Goal: Transaction & Acquisition: Purchase product/service

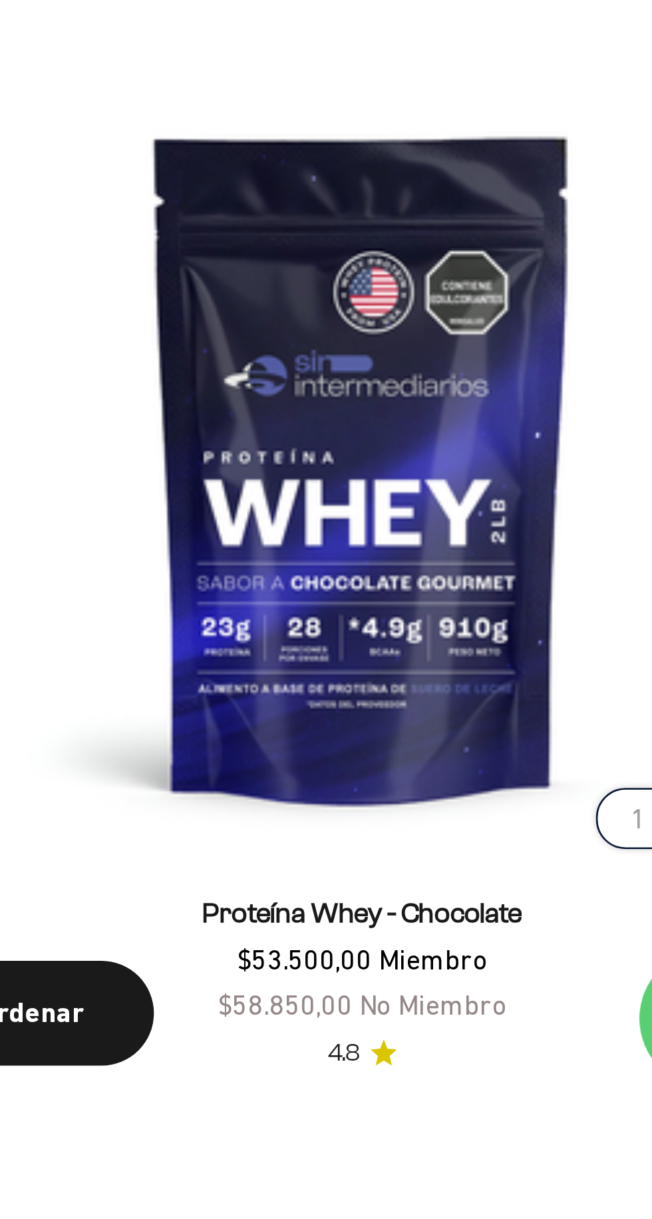
scroll to position [206, 0]
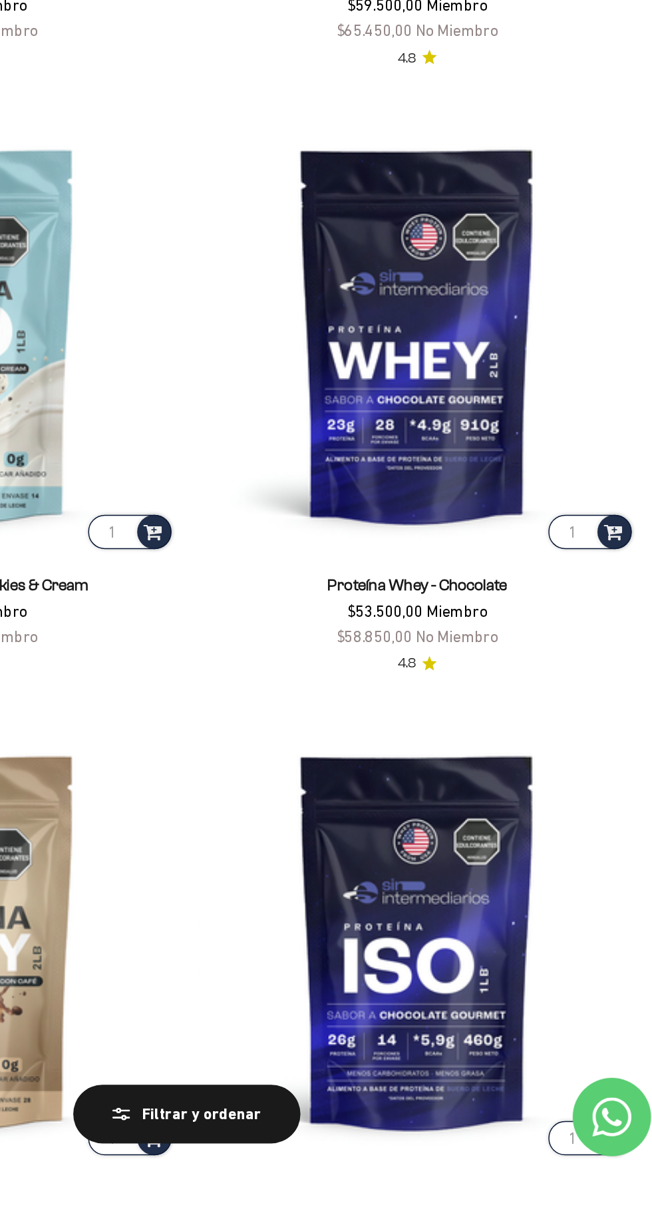
click at [517, 893] on product-list "1 Proteína Whey - Vainilla $53.500,00 Miembro $58.850,00 No Miembro 4.8 1 Panca…" at bounding box center [326, 896] width 610 height 2438
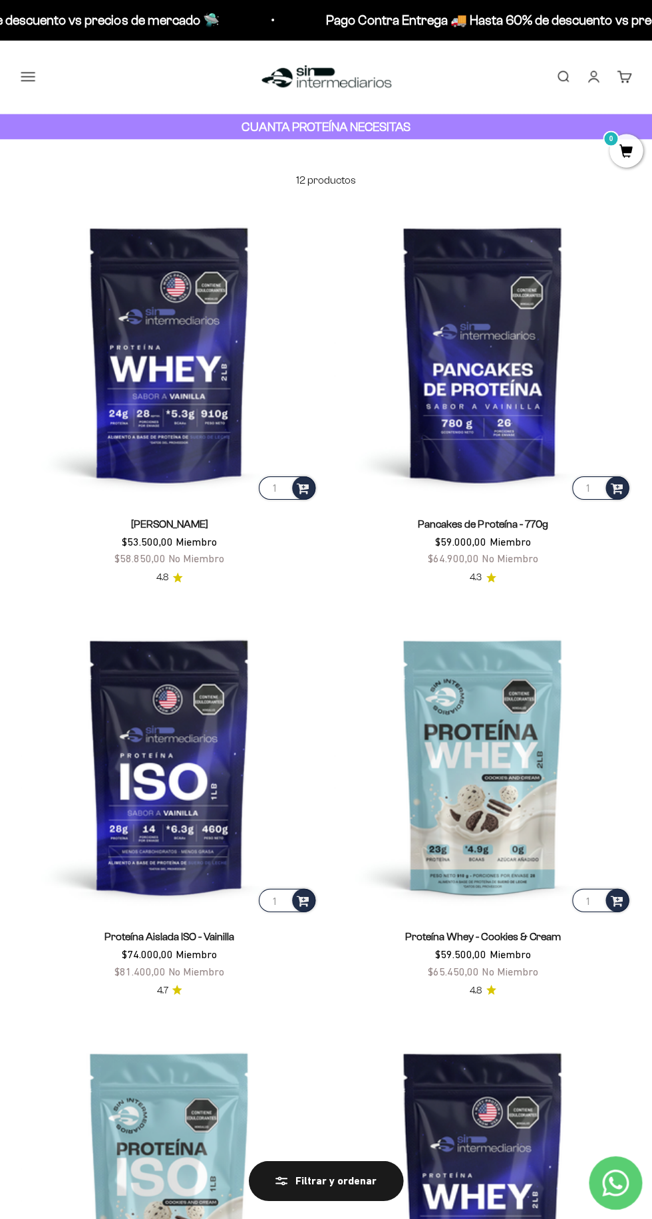
scroll to position [0, 0]
click at [504, 1146] on img at bounding box center [482, 1176] width 297 height 297
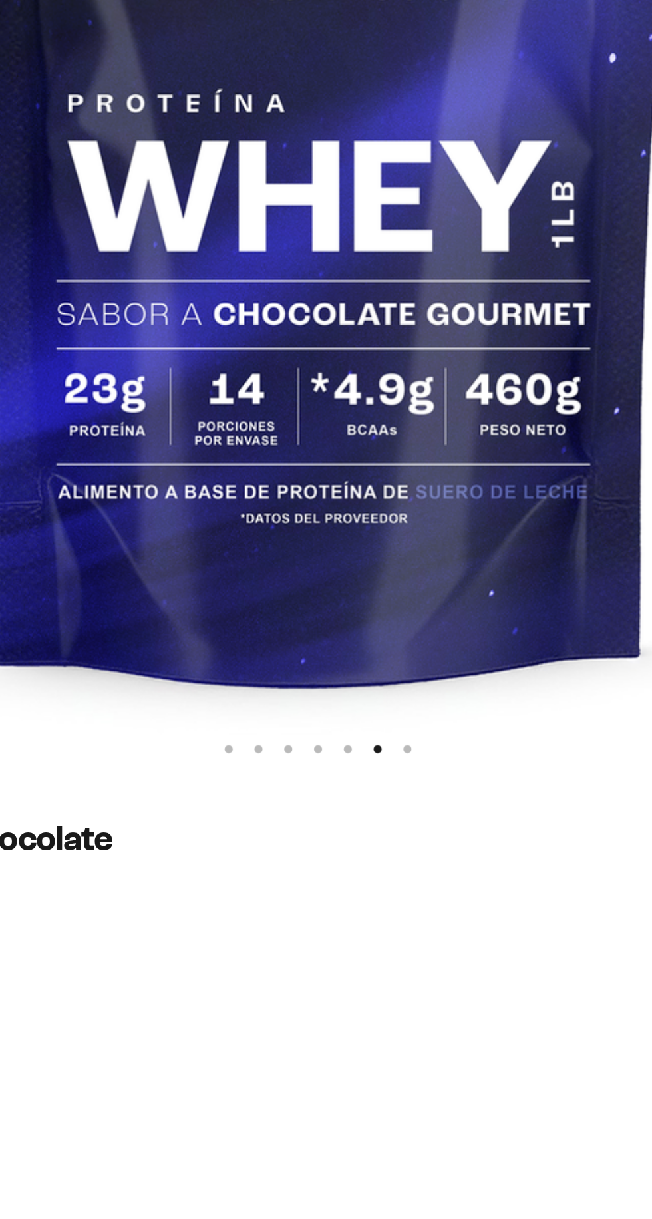
scroll to position [9, 0]
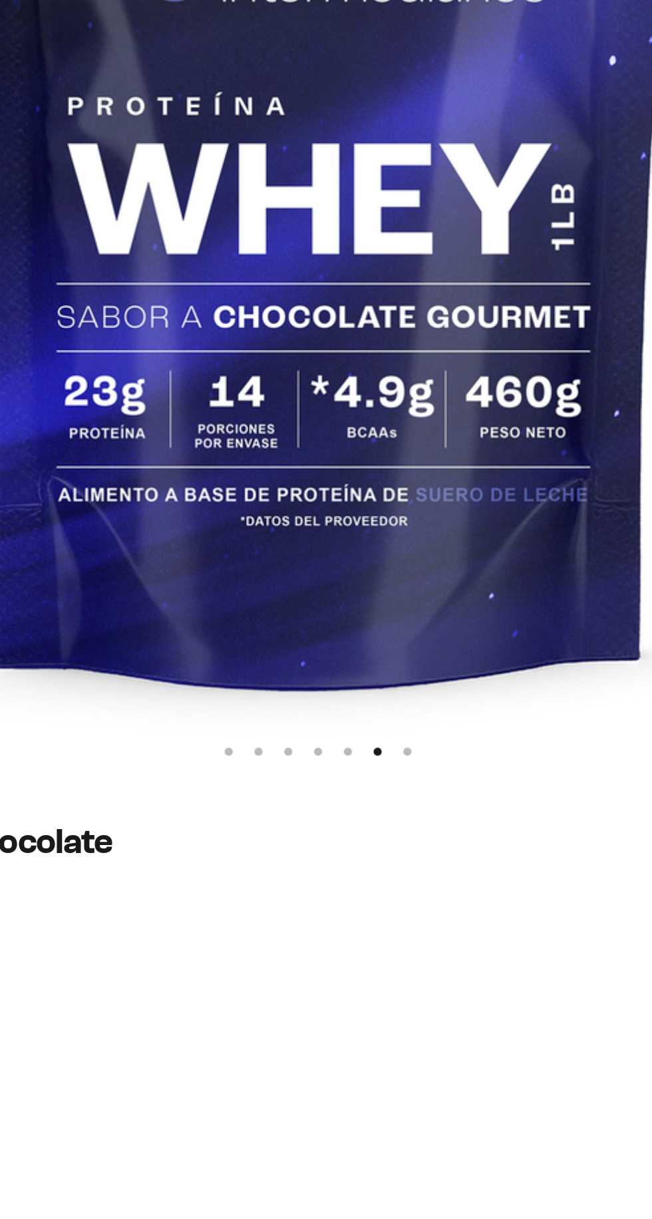
click at [466, 737] on img at bounding box center [327, 456] width 652 height 652
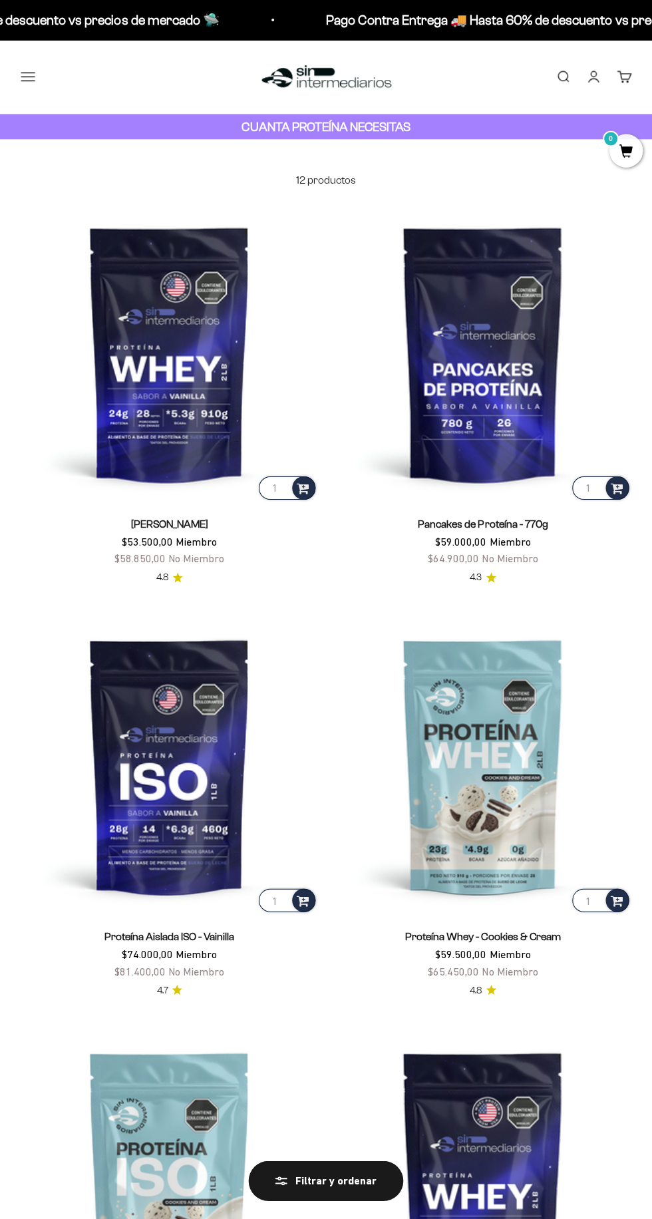
click at [142, 371] on img at bounding box center [169, 352] width 297 height 297
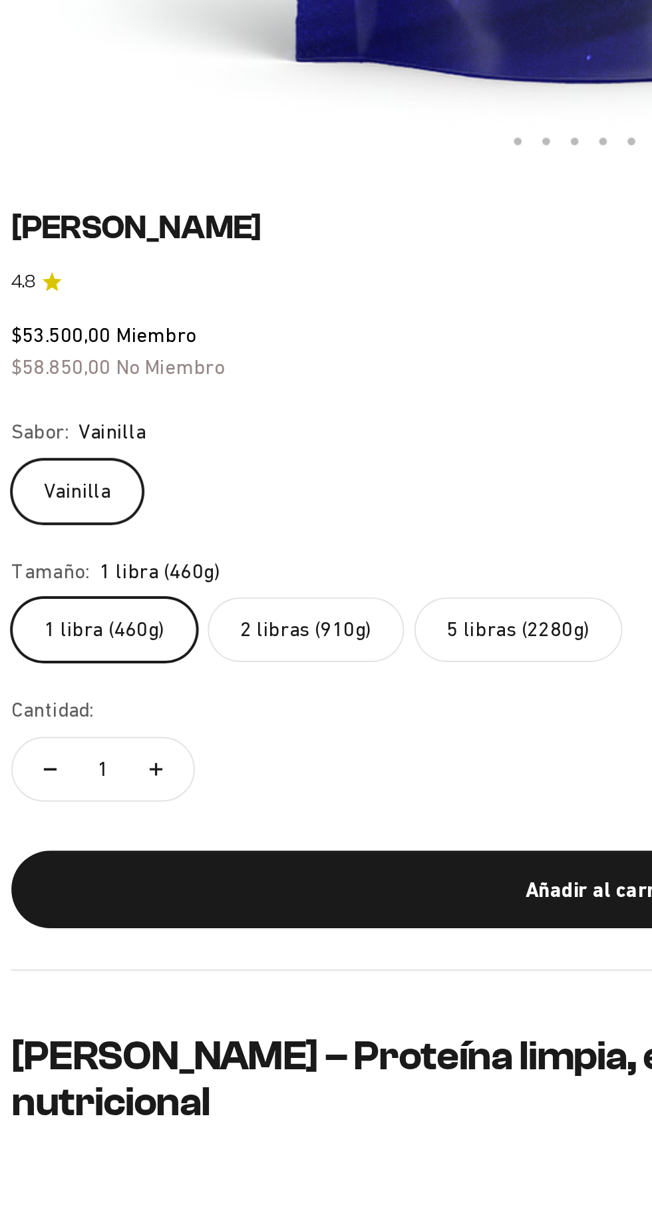
click at [274, 964] on label "5 libras (2280g)" at bounding box center [282, 961] width 107 height 33
click at [21, 945] on input "5 libras (2280g)" at bounding box center [21, 944] width 1 height 1
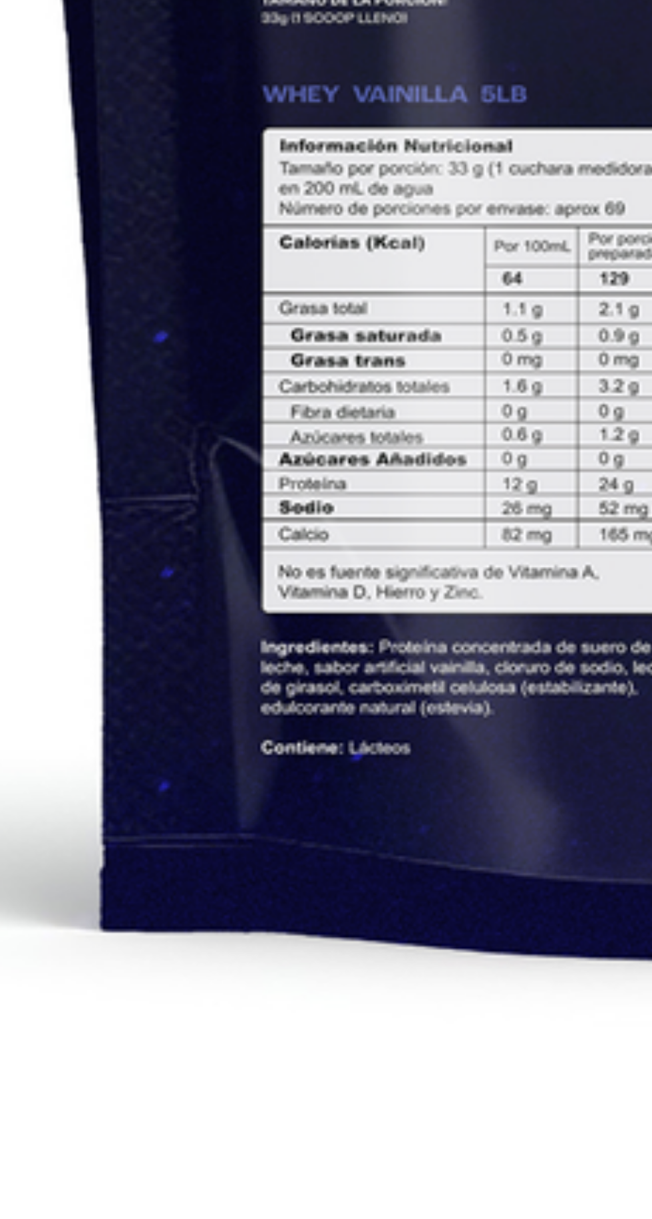
scroll to position [139, 0]
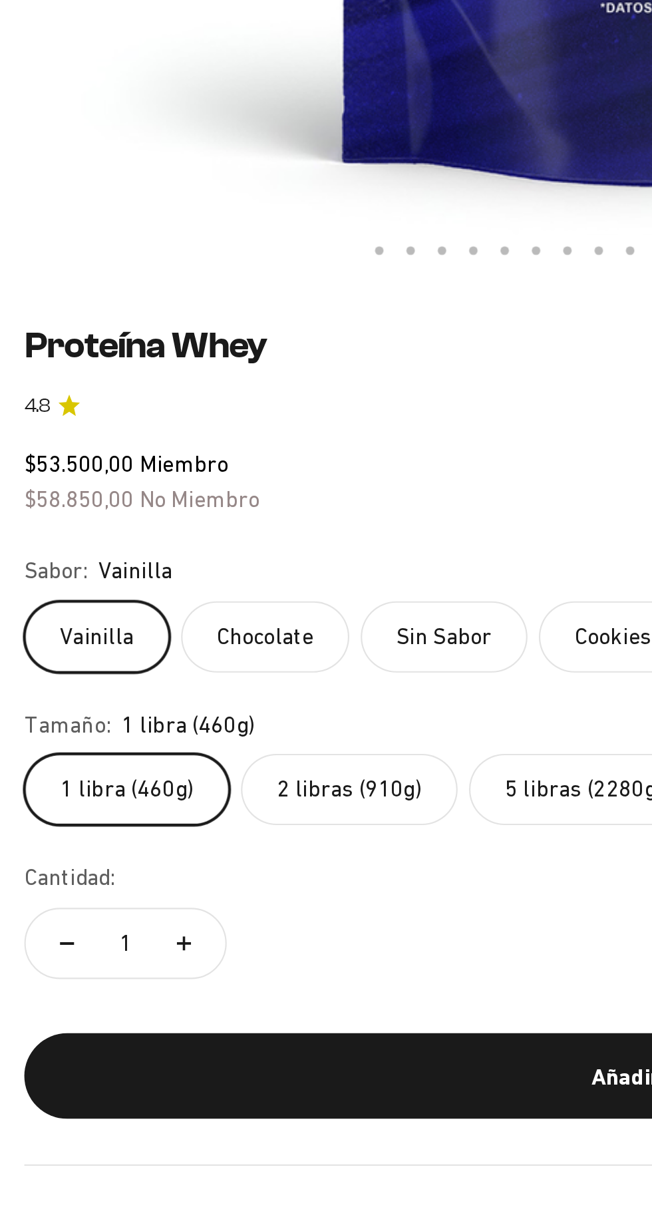
scroll to position [182, 0]
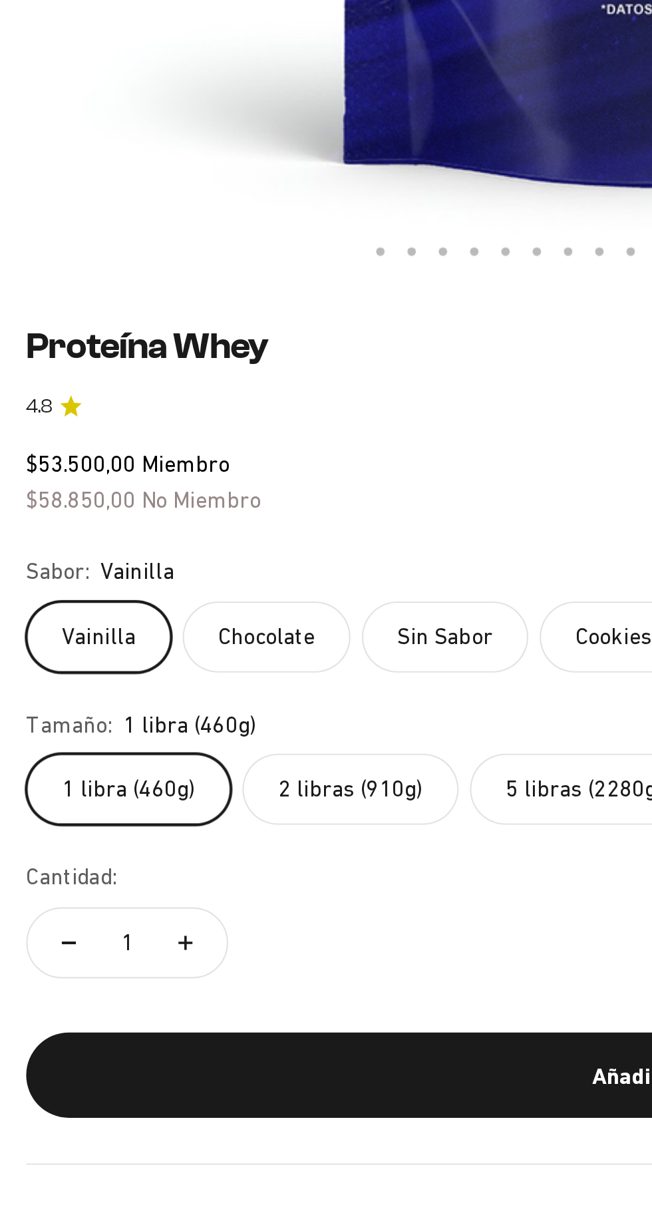
click at [206, 777] on label "Sin Sabor" at bounding box center [217, 776] width 78 height 33
click at [21, 760] on input "Sin Sabor" at bounding box center [21, 759] width 1 height 1
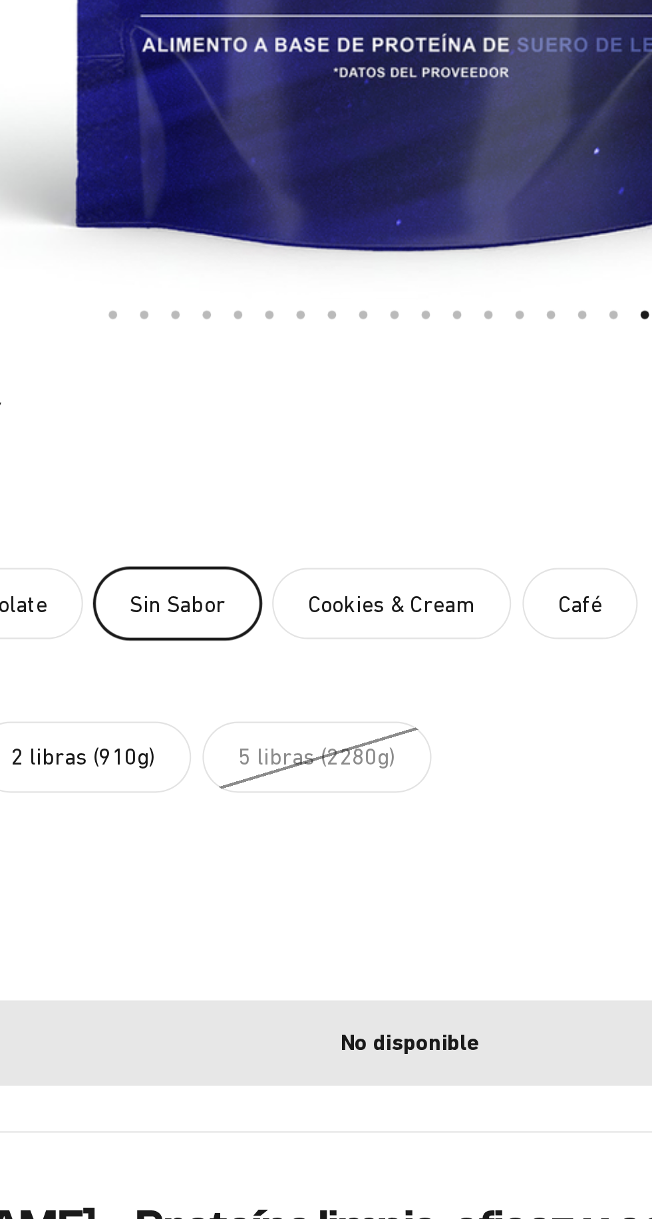
click at [321, 731] on label "Cookies & Cream" at bounding box center [318, 731] width 112 height 33
click at [21, 715] on input "Cookies & Cream" at bounding box center [21, 714] width 1 height 1
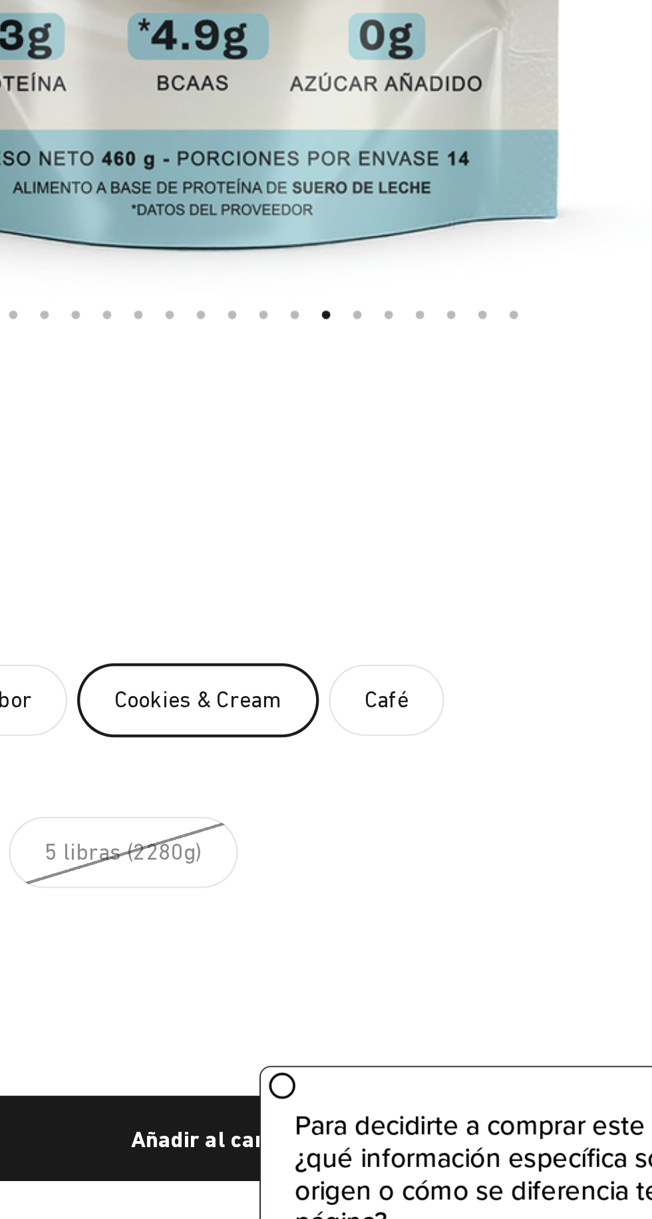
click at [401, 775] on label "Café" at bounding box center [406, 776] width 54 height 33
click at [21, 760] on input "Café" at bounding box center [21, 759] width 1 height 1
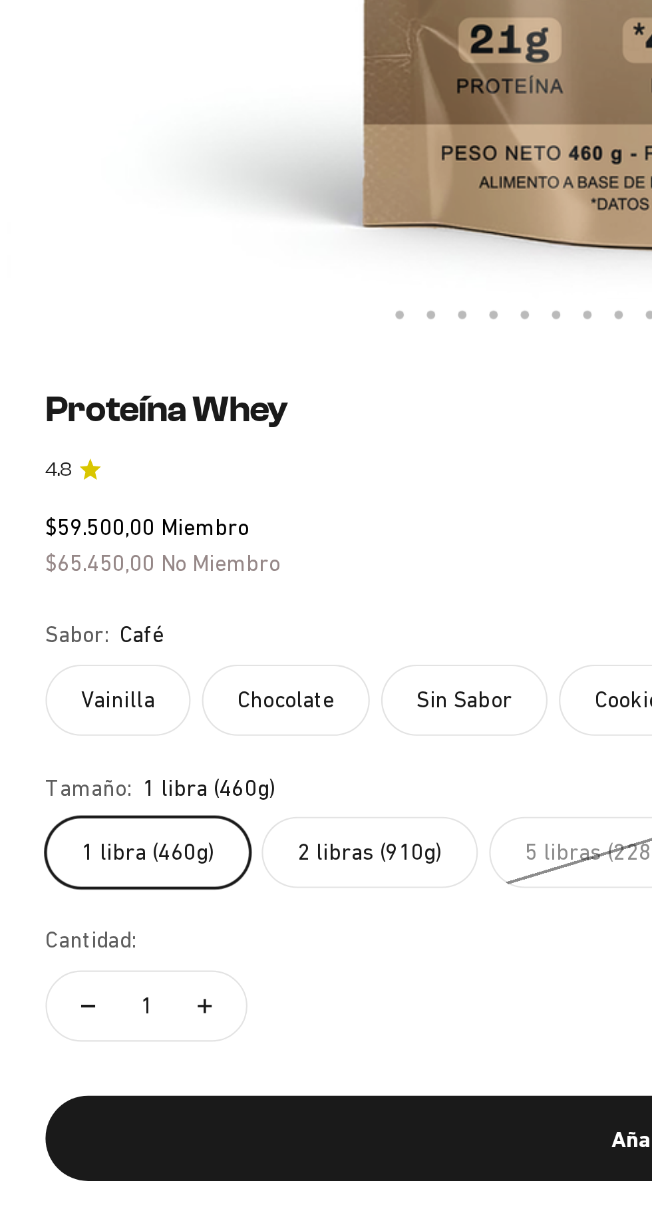
click at [59, 771] on label "Vainilla" at bounding box center [55, 776] width 68 height 33
click at [21, 760] on input "Vainilla" at bounding box center [21, 759] width 1 height 1
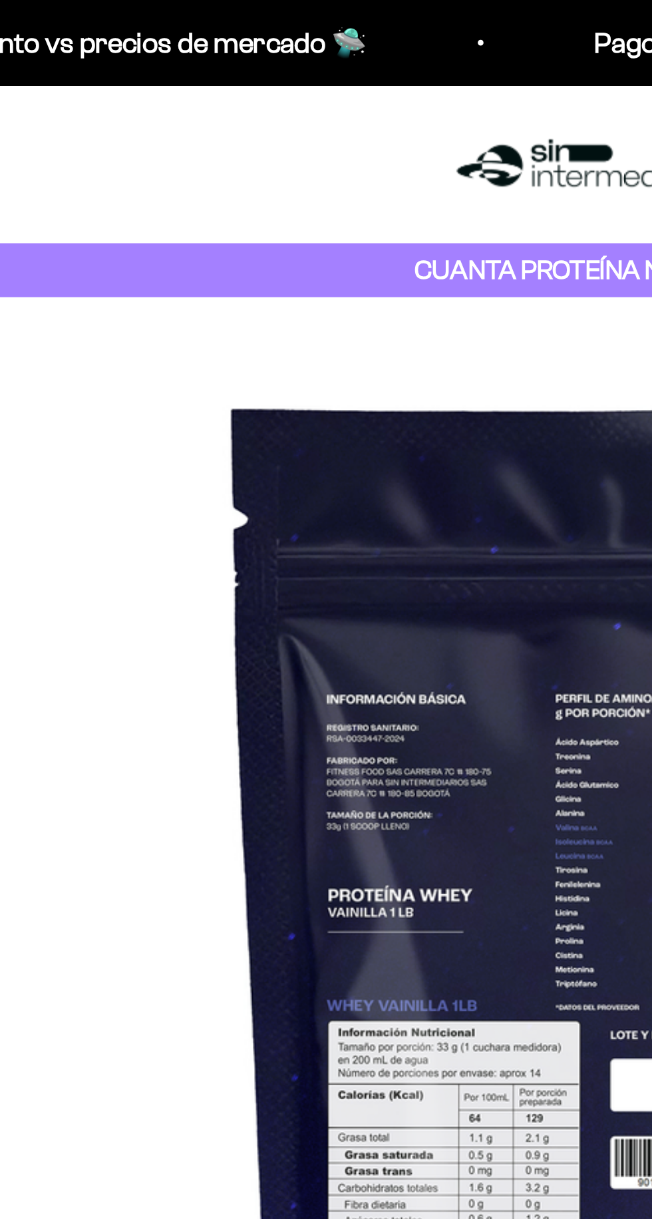
scroll to position [0, 11760]
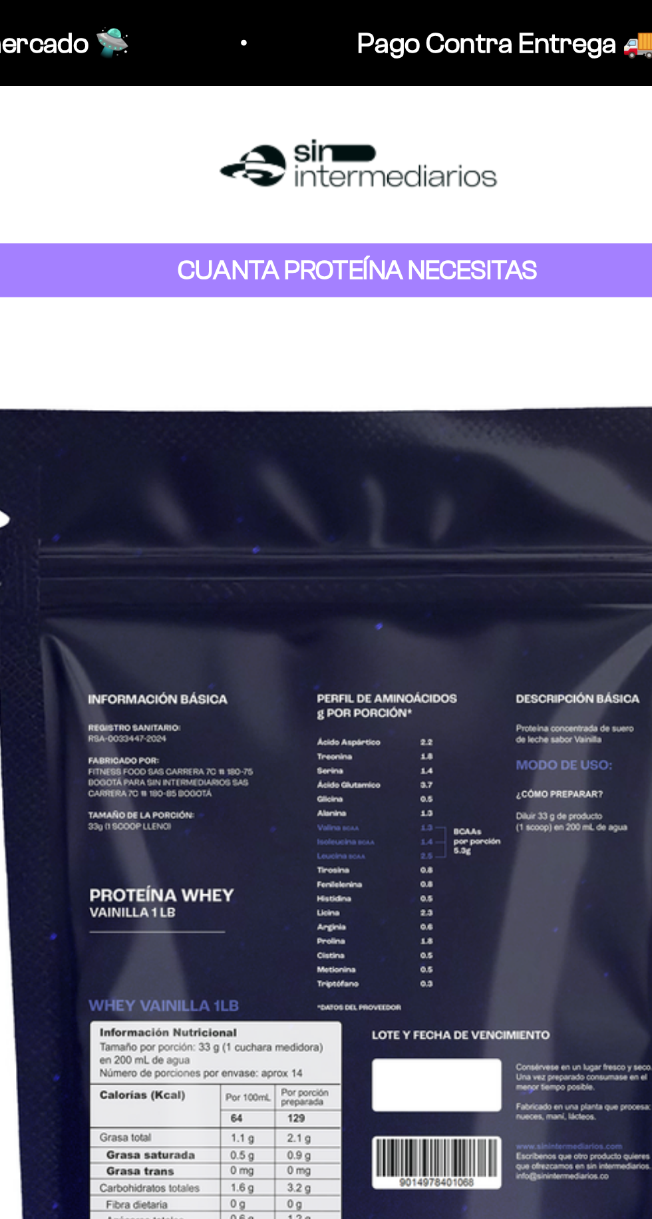
click at [444, 124] on div "CUANTA PROTEÍNA NECESITAS" at bounding box center [326, 127] width 652 height 26
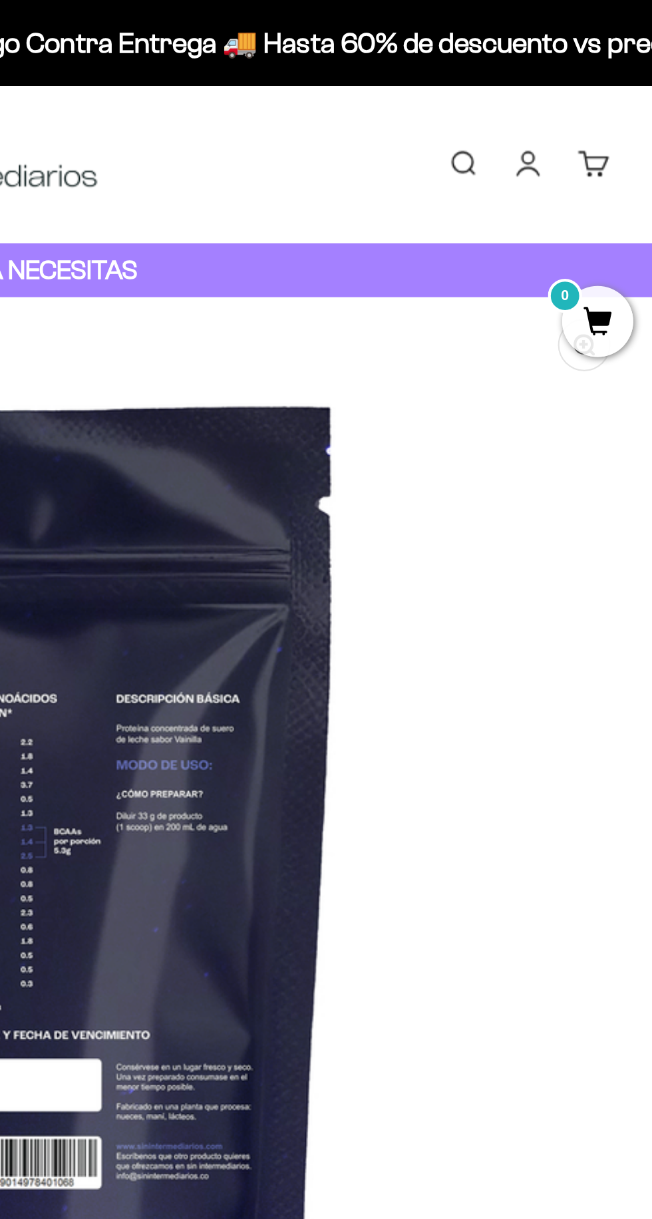
scroll to position [0, 0]
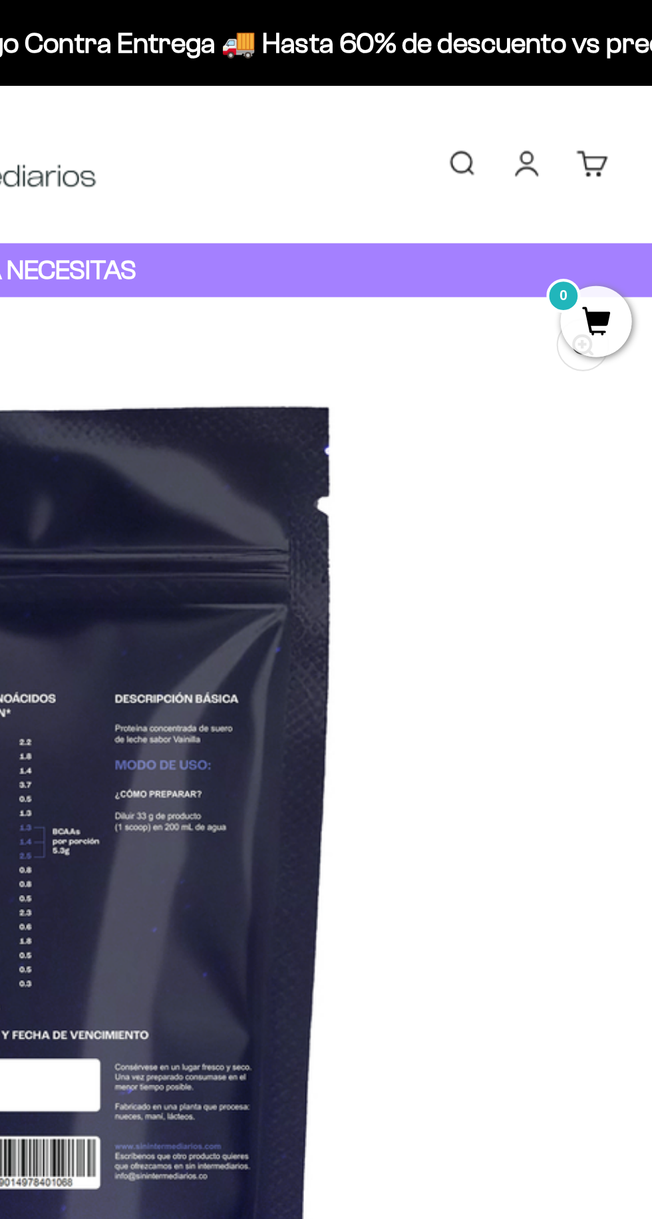
click at [595, 78] on link "Iniciar sesión" at bounding box center [593, 76] width 15 height 15
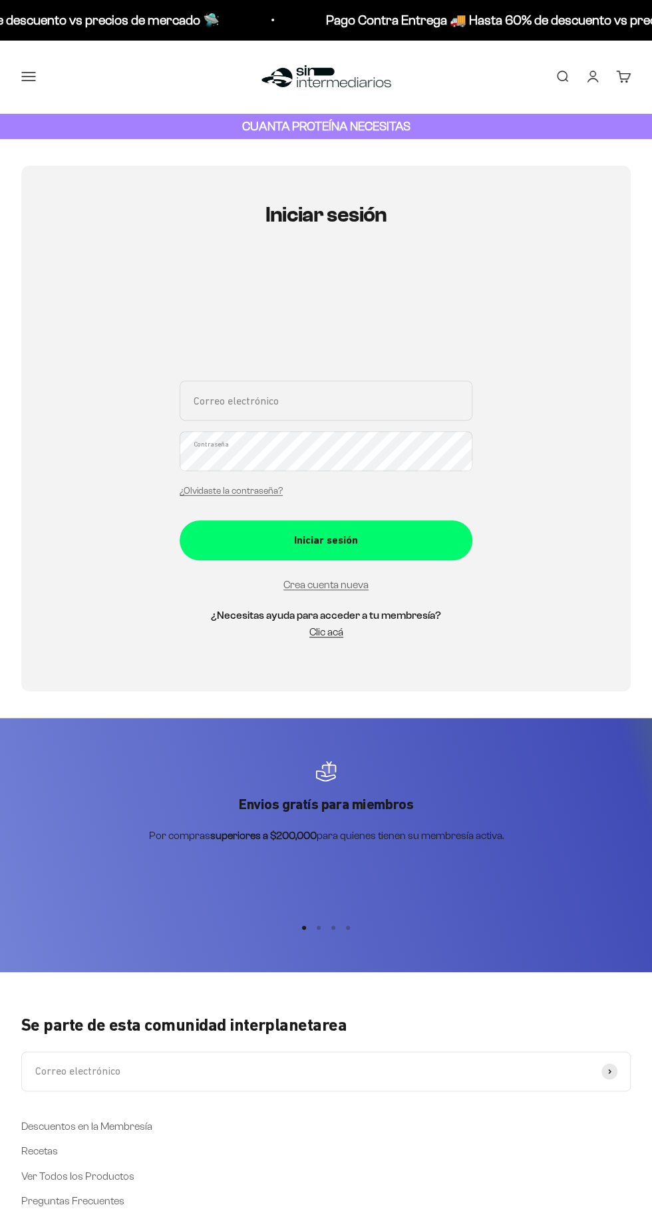
click at [415, 405] on input "Correo electrónico" at bounding box center [326, 401] width 293 height 40
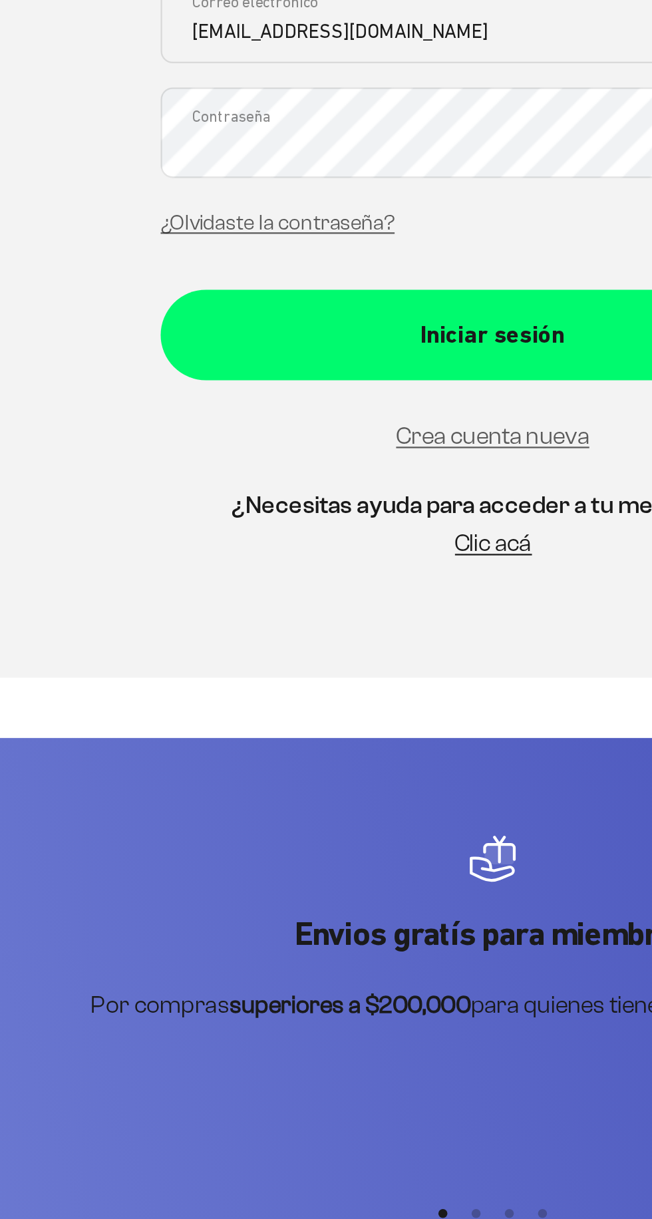
type input "[EMAIL_ADDRESS][DOMAIN_NAME]"
click at [326, 564] on link "Crea cuenta nueva" at bounding box center [326, 563] width 85 height 11
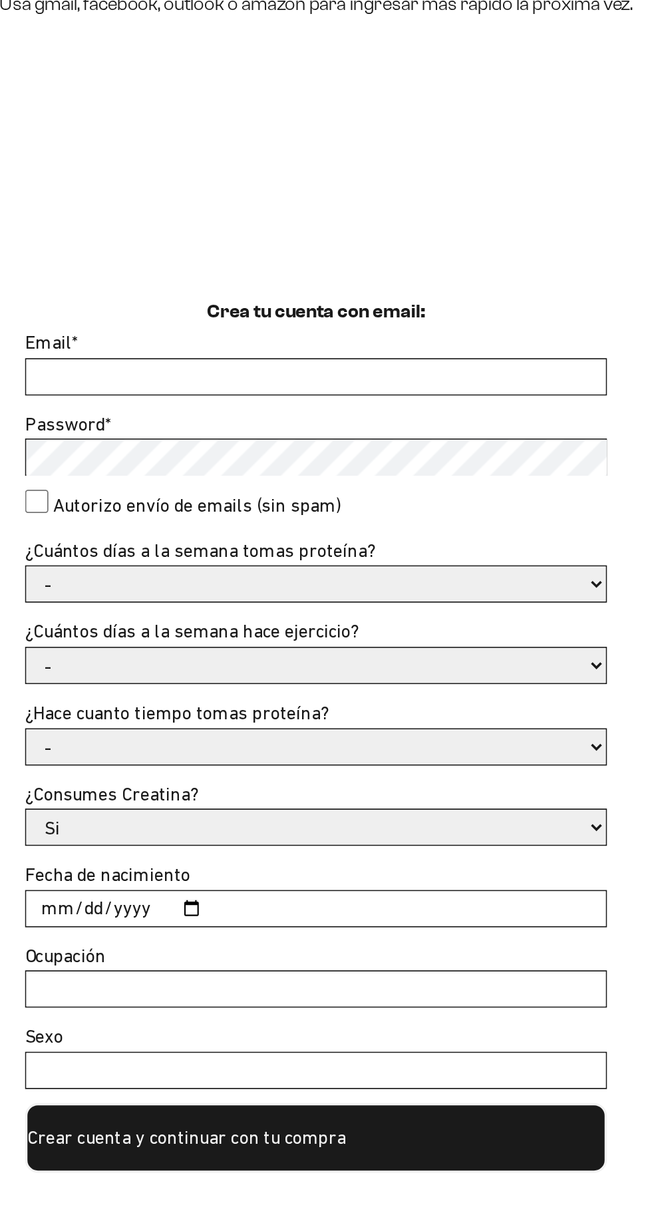
scroll to position [8, 0]
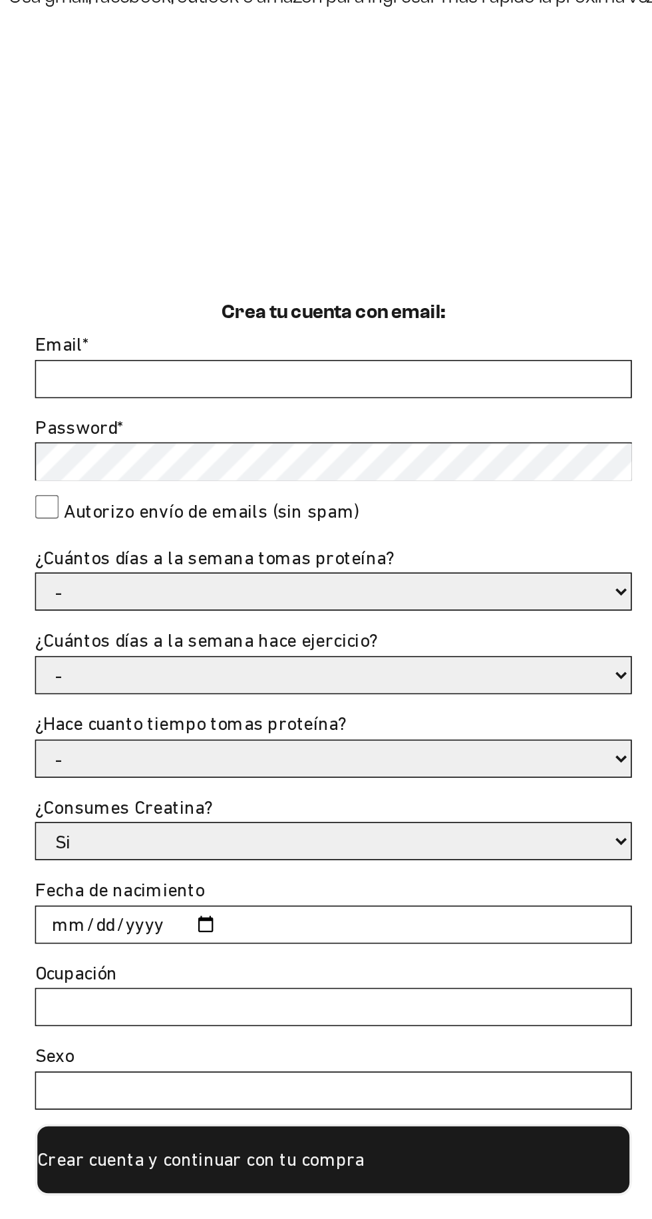
click at [353, 430] on input "Email *" at bounding box center [325, 423] width 331 height 20
type input "[EMAIL_ADDRESS][DOMAIN_NAME]"
click at [176, 496] on label "Autorizo envío de emails (sin spam)" at bounding box center [258, 496] width 165 height 17
click at [173, 496] on consent"] "Autorizo envío de emails (sin spam)" at bounding box center [166, 494] width 13 height 13
checkbox consent"] "true"
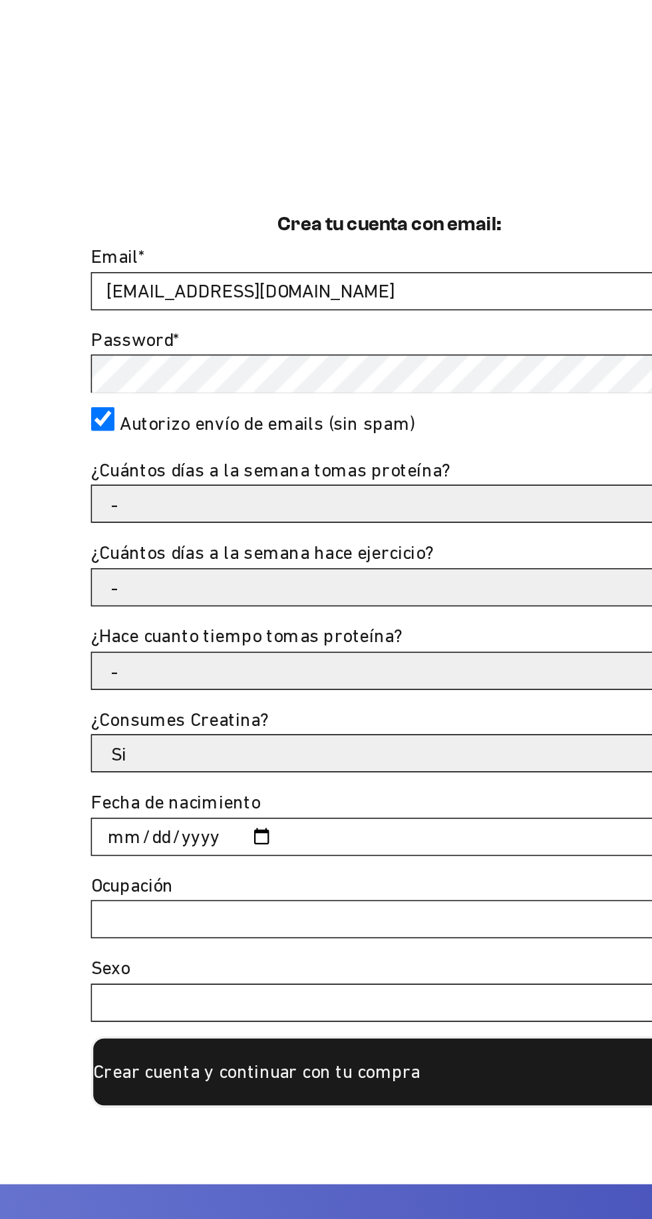
click at [407, 544] on select "- 1 o 2 3 a 5 6 o 7" at bounding box center [325, 542] width 331 height 20
select select "3 a 5"
click at [160, 532] on select "- 1 o 2 3 a 5 6 o 7" at bounding box center [325, 542] width 331 height 20
click at [426, 593] on select "- No hago 1 a 2 días 3 a 5 días 6 o 7 días" at bounding box center [325, 588] width 331 height 20
select select "3 a 5 días"
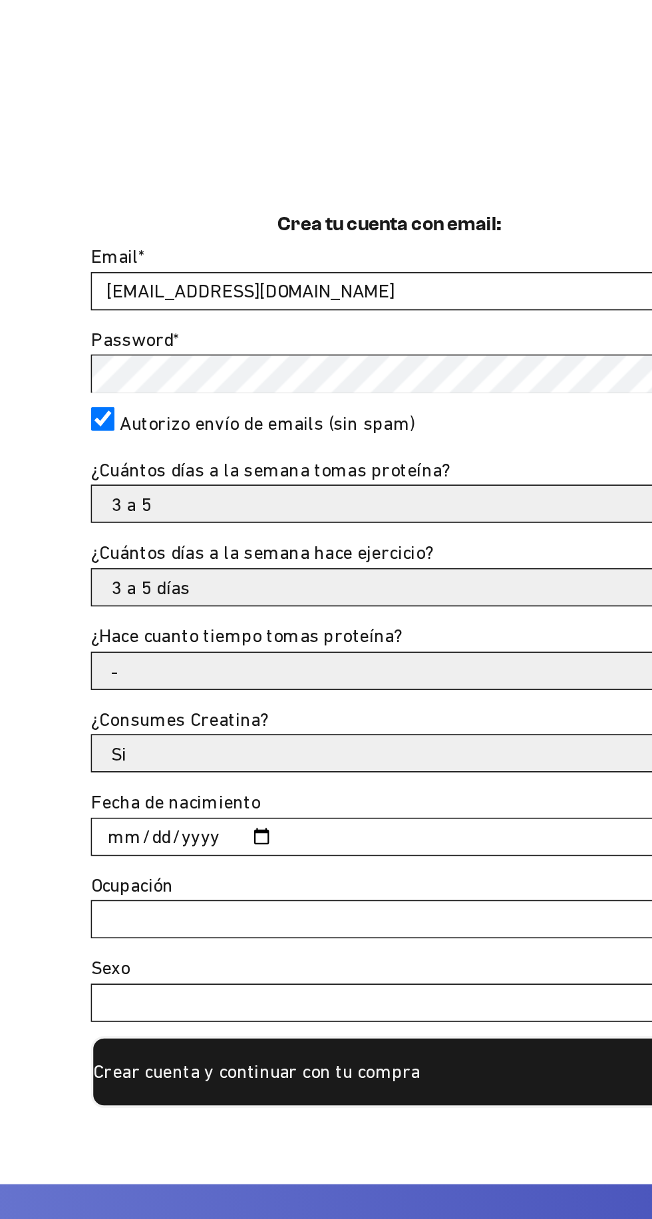
click at [160, 578] on select "- No hago 1 a 2 días 3 a 5 días 6 o 7 días" at bounding box center [325, 588] width 331 height 20
click at [413, 638] on select "- Apenas estoy empezando Menos de 6 meses Más de 6 meses Hace más de un año" at bounding box center [325, 635] width 331 height 20
click at [160, 625] on select "- Apenas estoy empezando Menos de 6 meses Más de 6 meses Hace más de un año" at bounding box center [325, 635] width 331 height 20
click at [413, 638] on select "- Apenas estoy empezando Menos de 6 meses Más de 6 meses Hace más de un año" at bounding box center [325, 635] width 331 height 20
select select "Apenas estoy empezando"
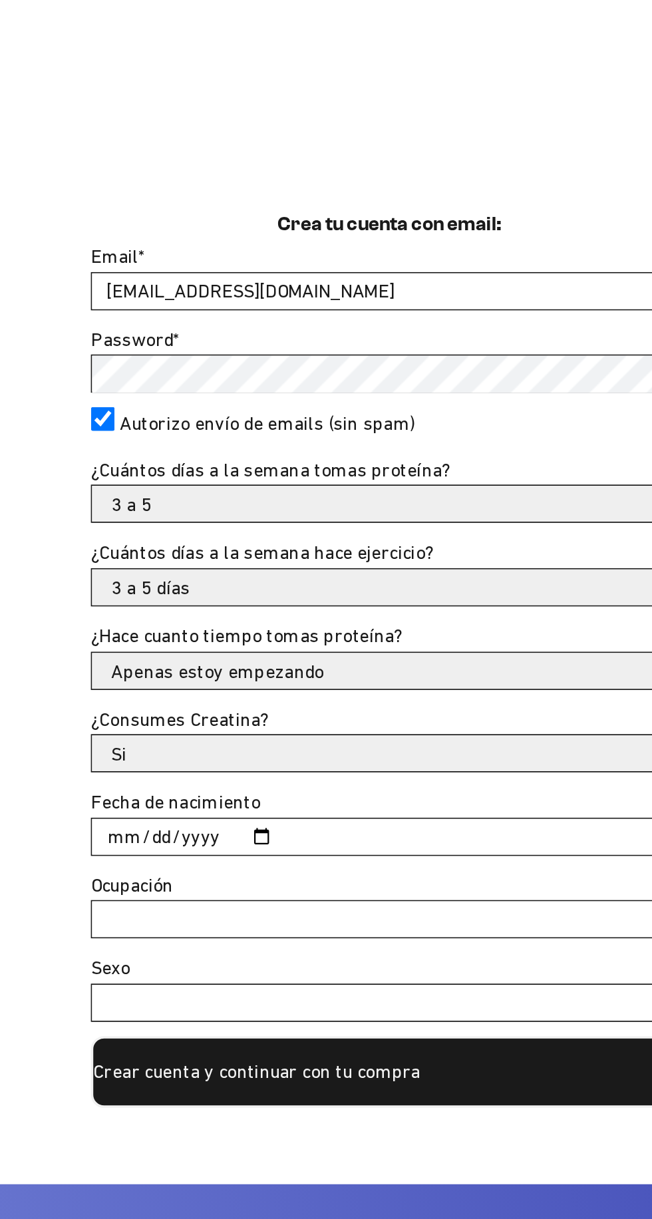
click at [160, 625] on select "- Apenas estoy empezando Menos de 6 meses Más de 6 meses Hace más de un año" at bounding box center [325, 635] width 331 height 20
click at [399, 684] on select "Si No" at bounding box center [325, 681] width 331 height 20
select select "No"
click at [160, 671] on select "Si No" at bounding box center [325, 681] width 331 height 20
click at [399, 733] on input "Fecha de nacimiento" at bounding box center [325, 727] width 331 height 20
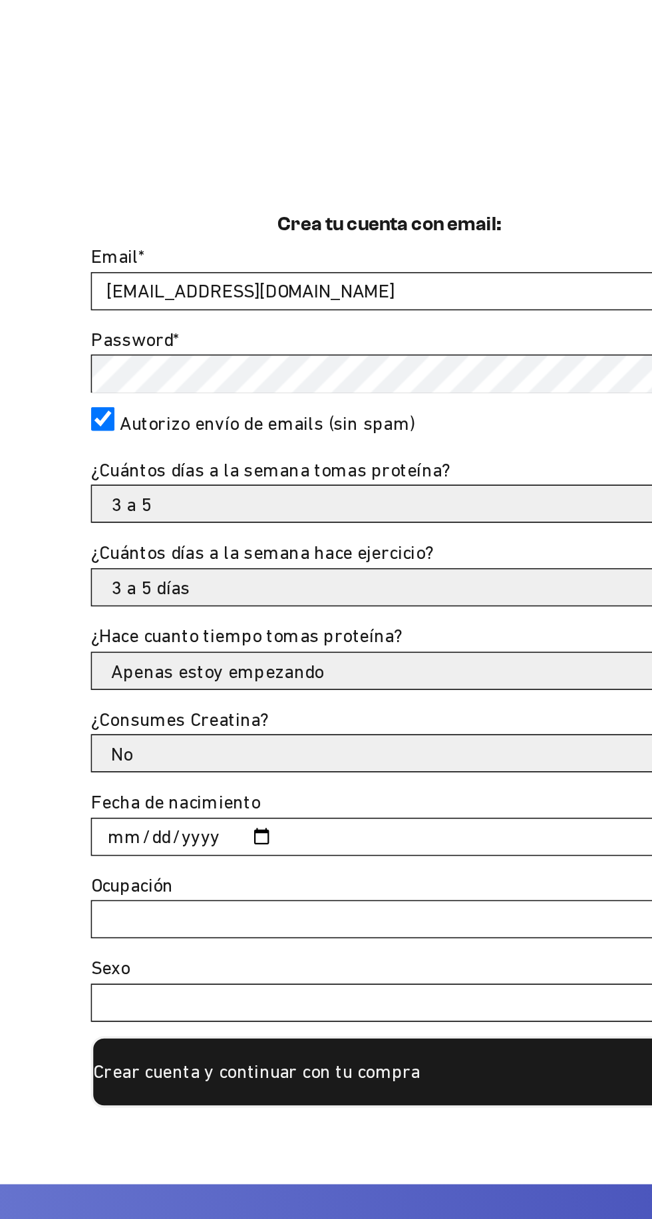
type input "1977-11-09"
click at [380, 778] on input "Ocupación" at bounding box center [325, 773] width 331 height 20
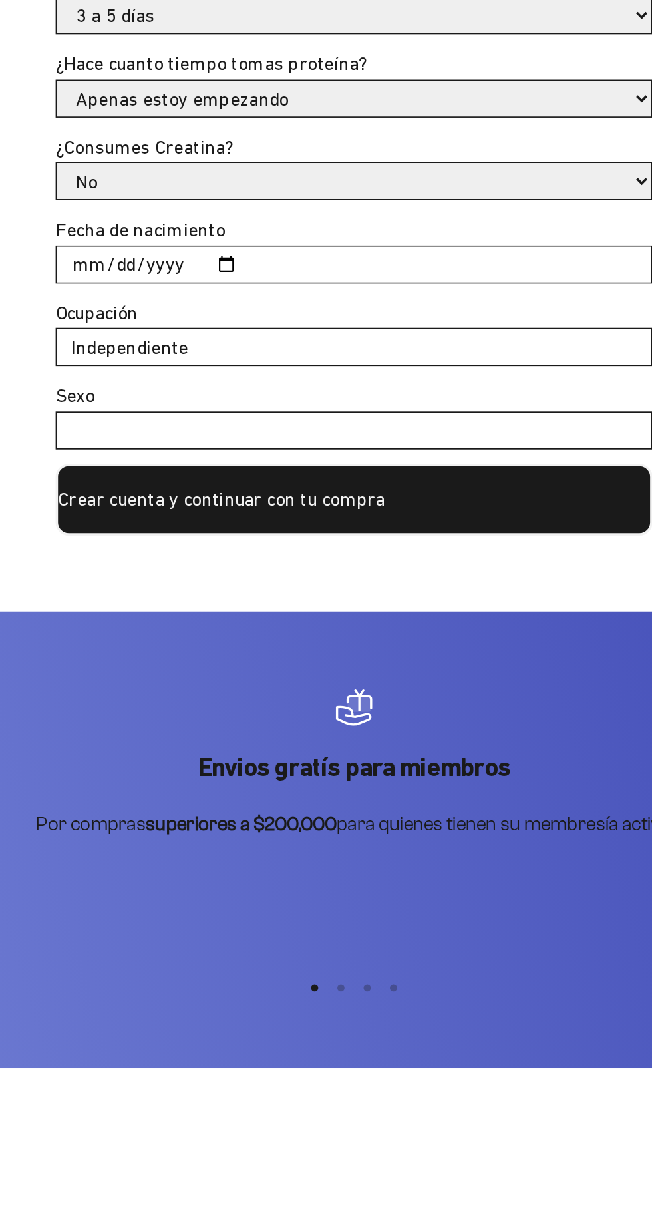
type input "Independiente"
click at [341, 818] on input "Sexo" at bounding box center [325, 820] width 331 height 20
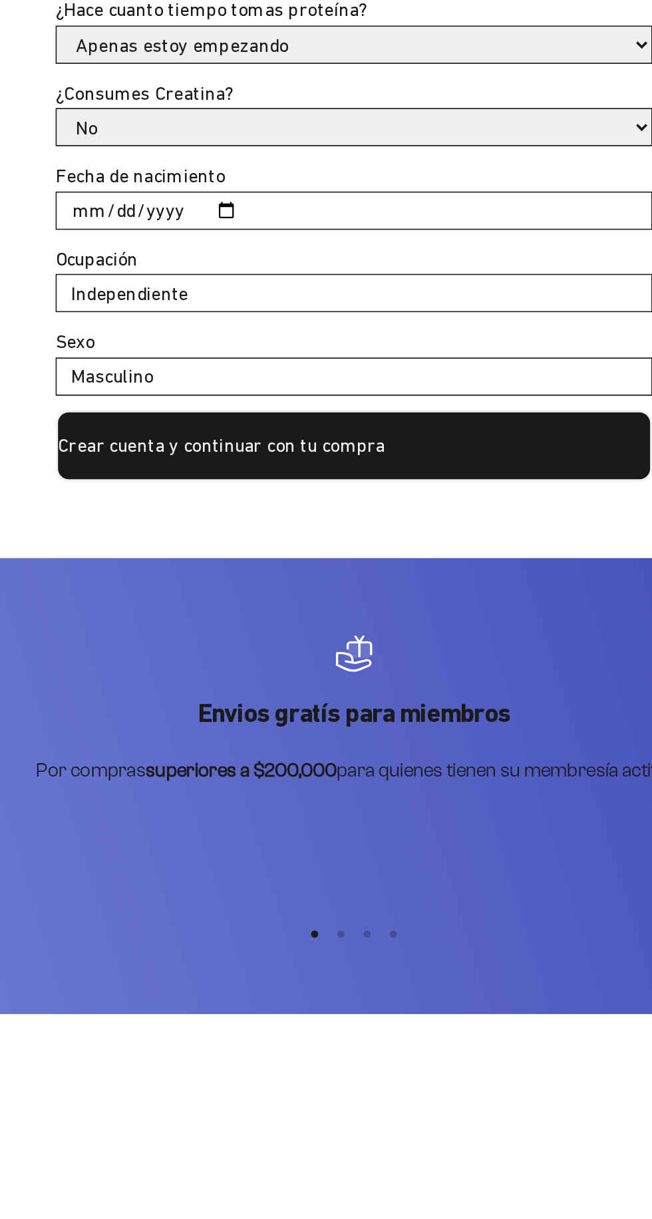
type input "Masculino"
click at [362, 858] on button "Crear cuenta y continuar con tu compra" at bounding box center [326, 859] width 333 height 40
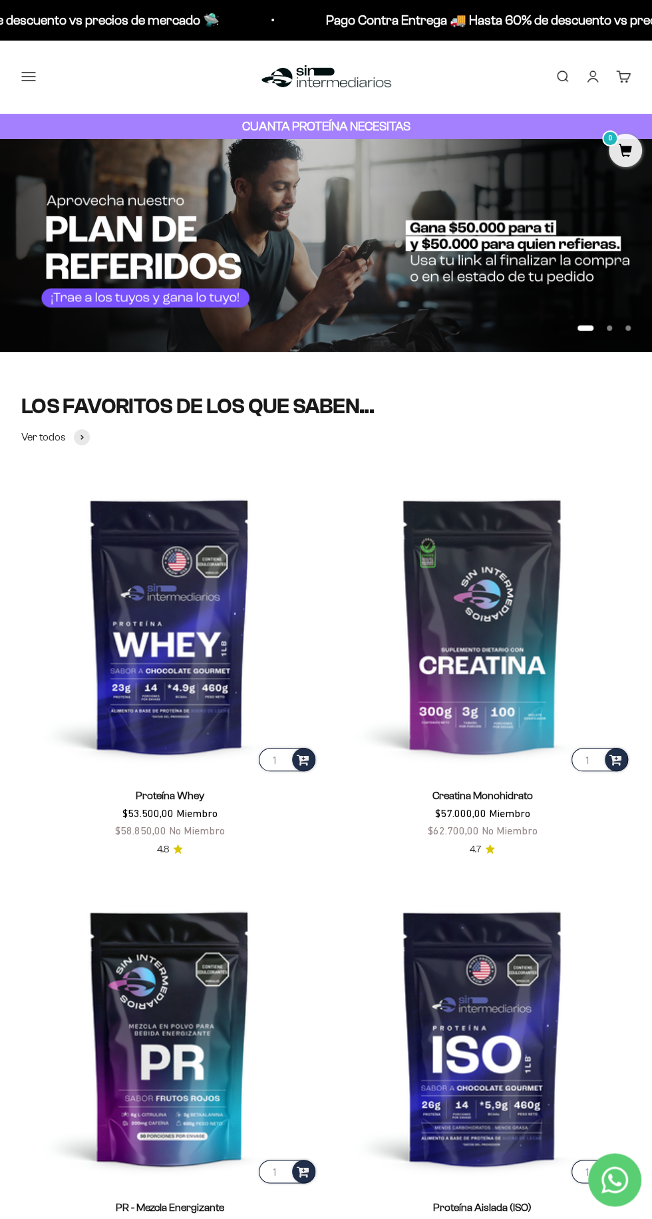
click at [586, 77] on link "Cuenta" at bounding box center [593, 76] width 15 height 15
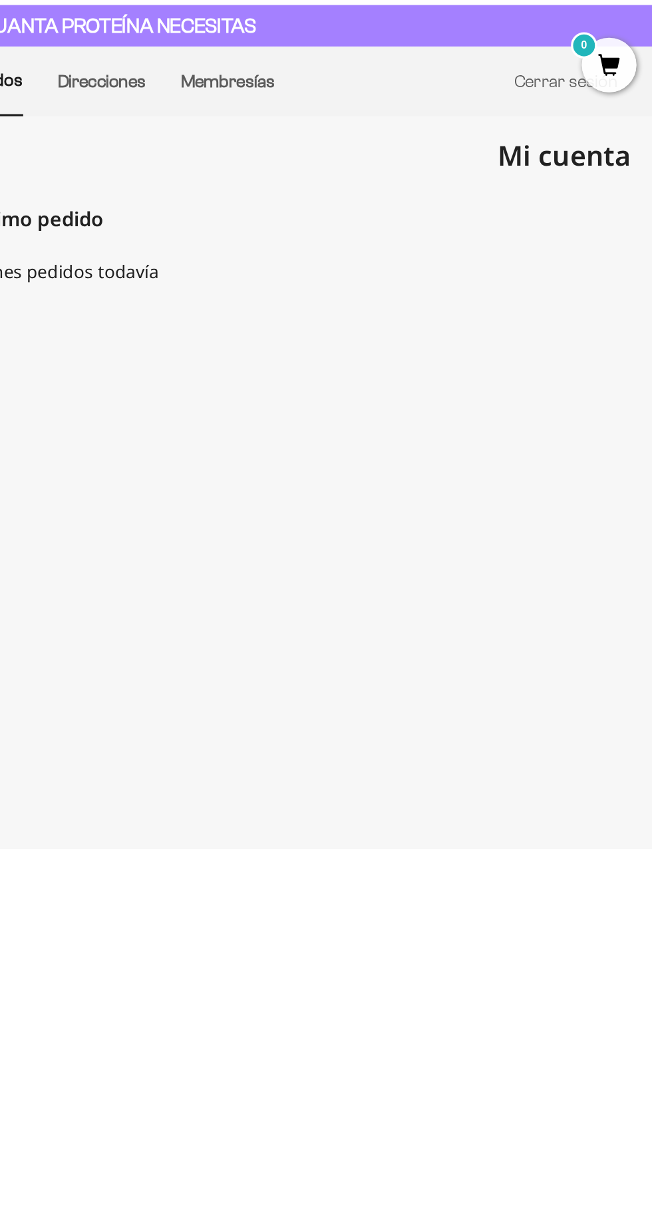
click at [611, 203] on span "Mi cuenta" at bounding box center [598, 205] width 81 height 23
click at [609, 197] on span "Mi cuenta" at bounding box center [598, 205] width 81 height 23
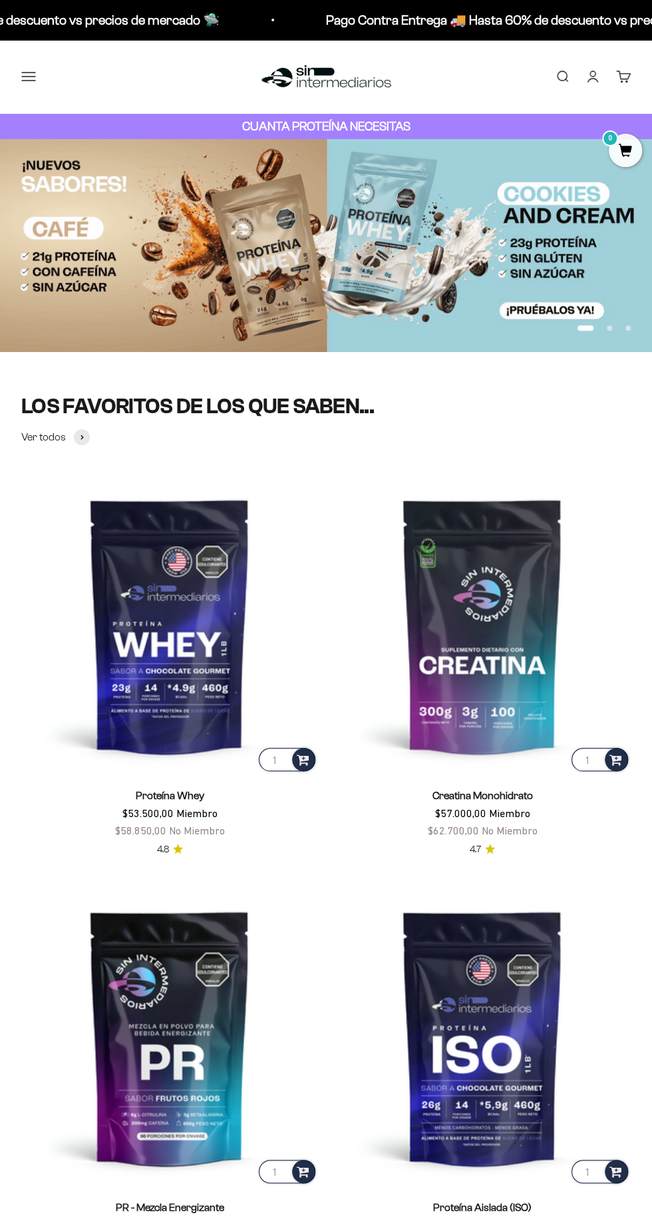
click at [160, 644] on img at bounding box center [169, 625] width 297 height 297
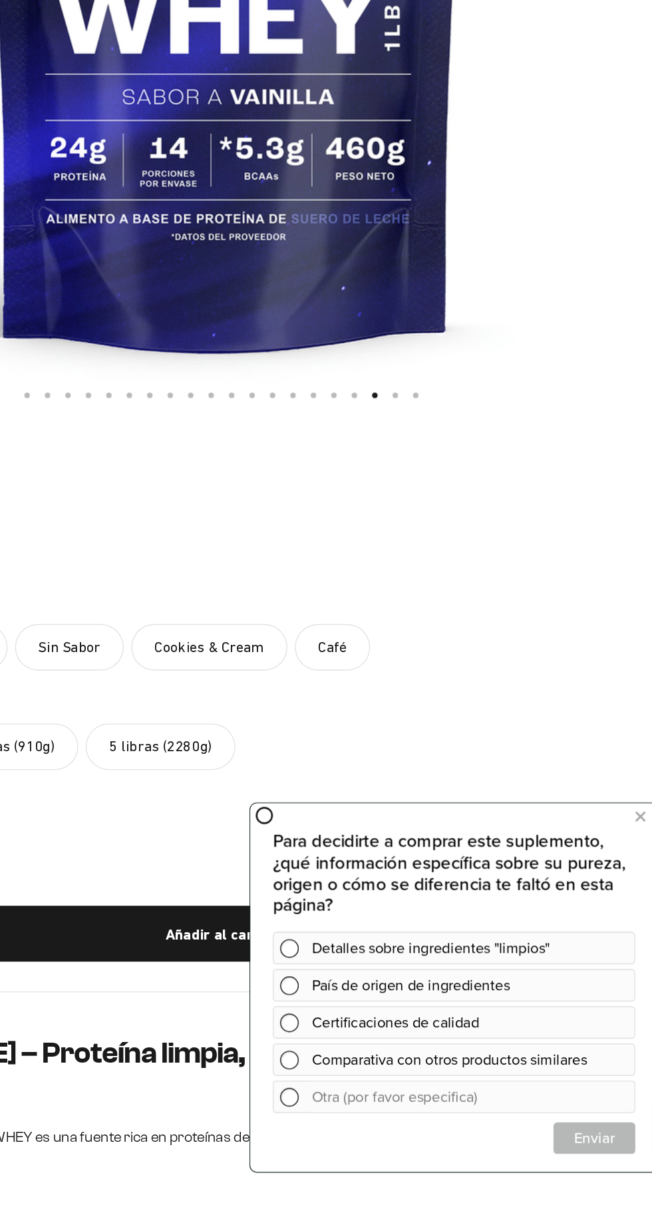
scroll to position [132, 0]
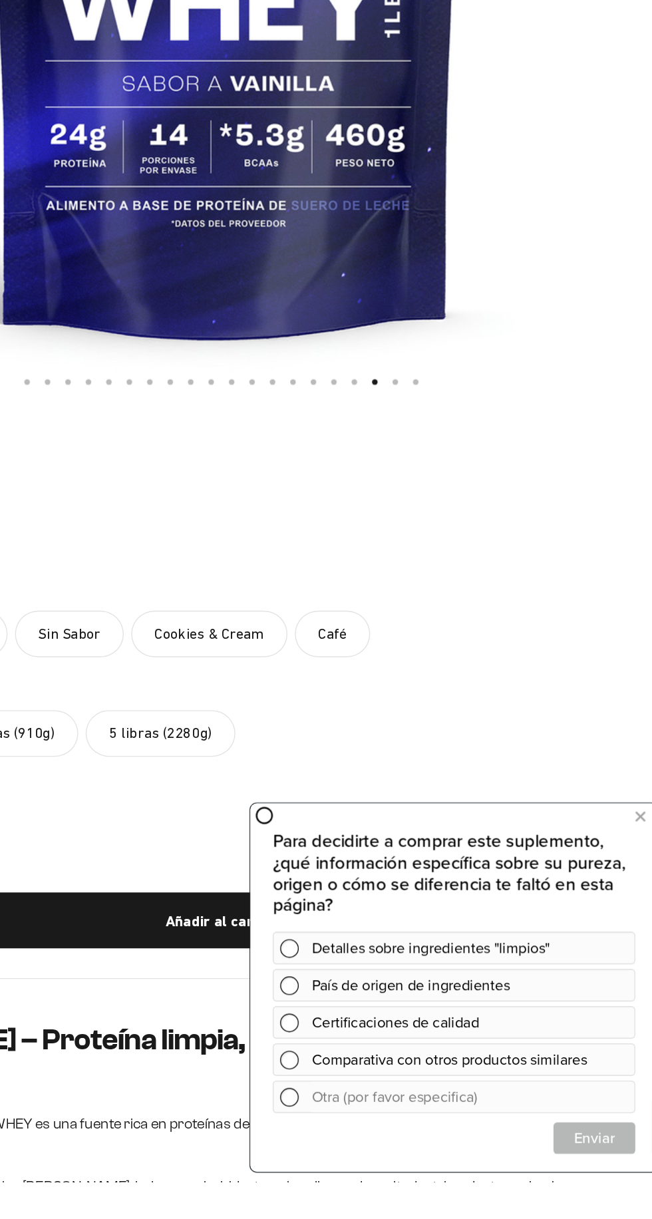
click at [276, 927] on span at bounding box center [278, 932] width 13 height 13
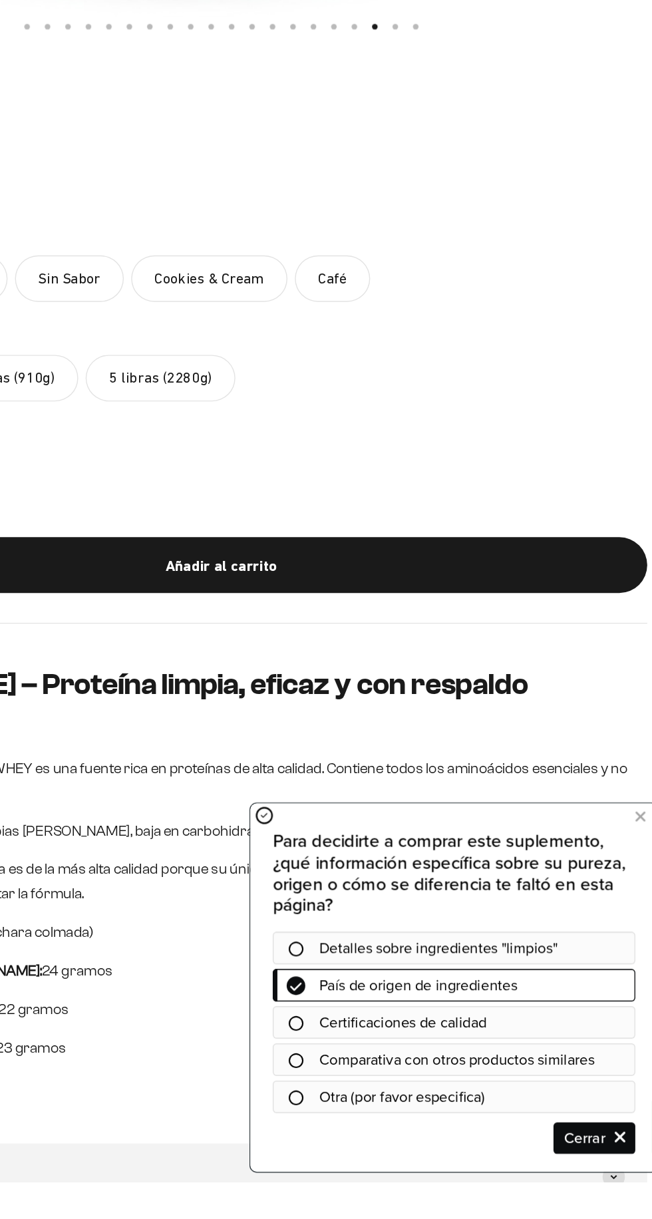
scroll to position [387, 0]
click at [289, 904] on div at bounding box center [282, 906] width 33 height 11
click at [287, 899] on div at bounding box center [396, 905] width 260 height 23
click at [282, 894] on div at bounding box center [396, 905] width 260 height 23
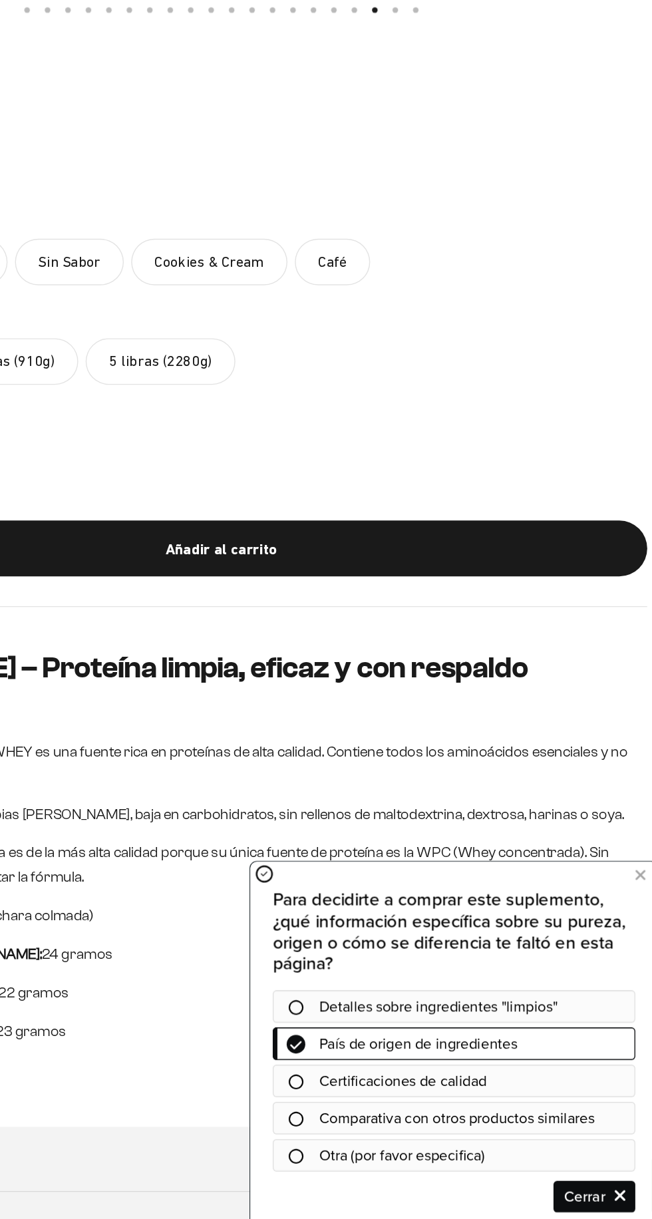
scroll to position [440, 0]
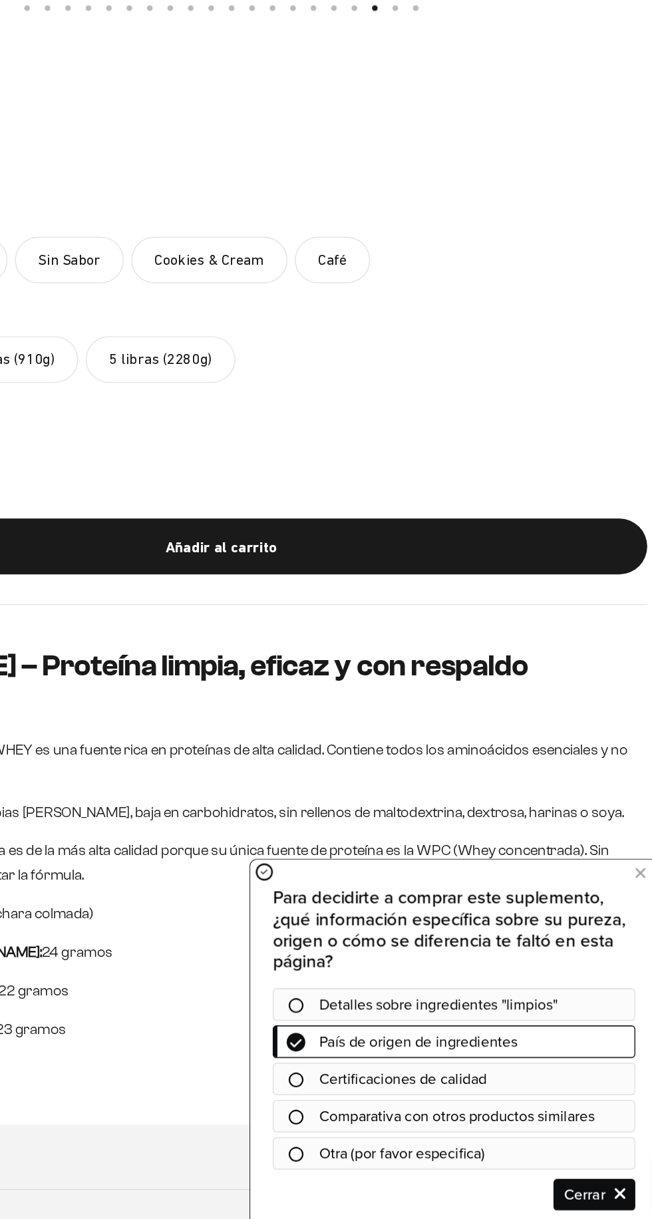
click at [520, 871] on button at bounding box center [530, 868] width 24 height 21
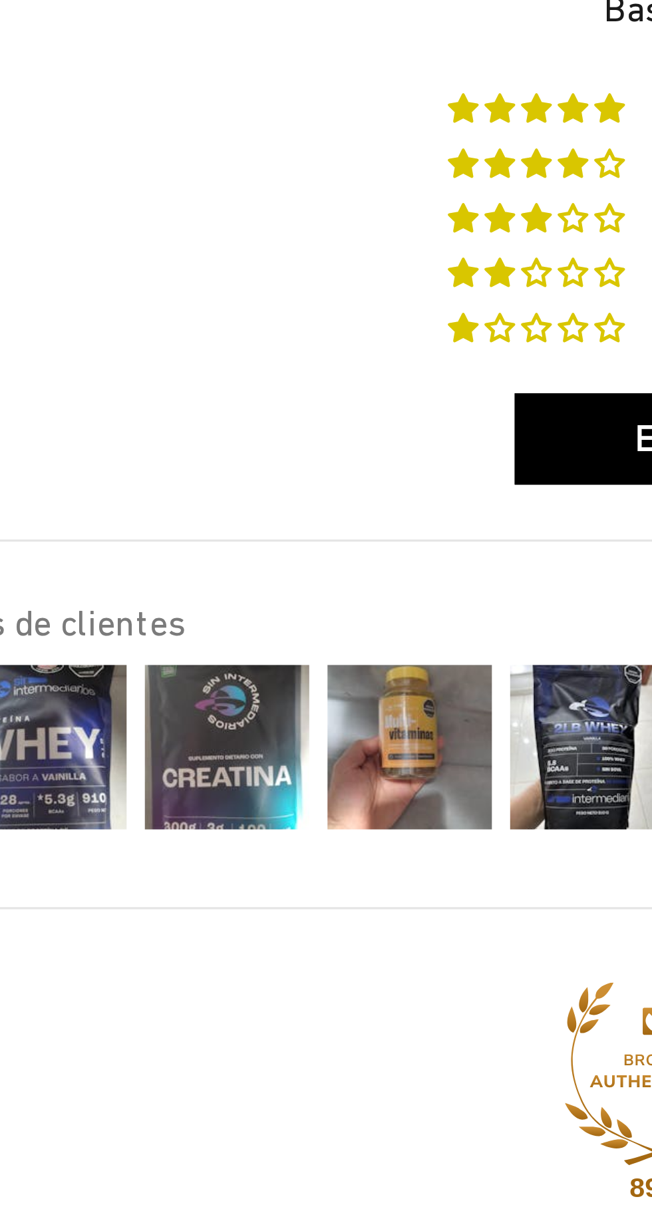
scroll to position [1598, 0]
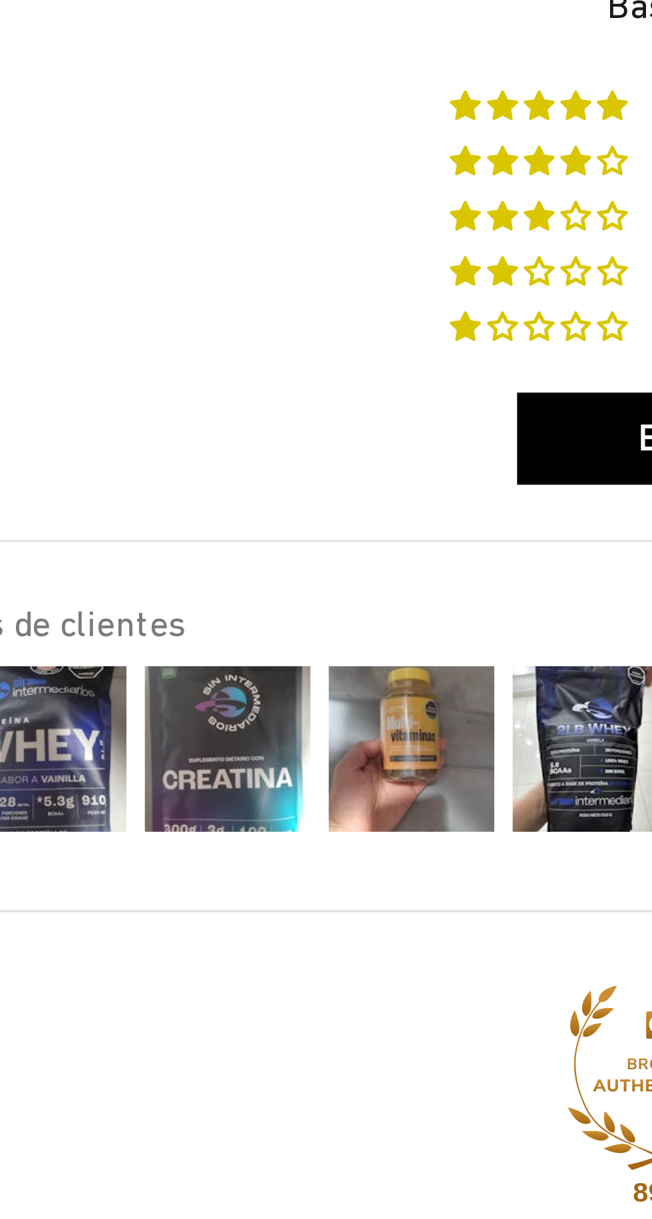
click at [172, 514] on img at bounding box center [162, 533] width 53 height 53
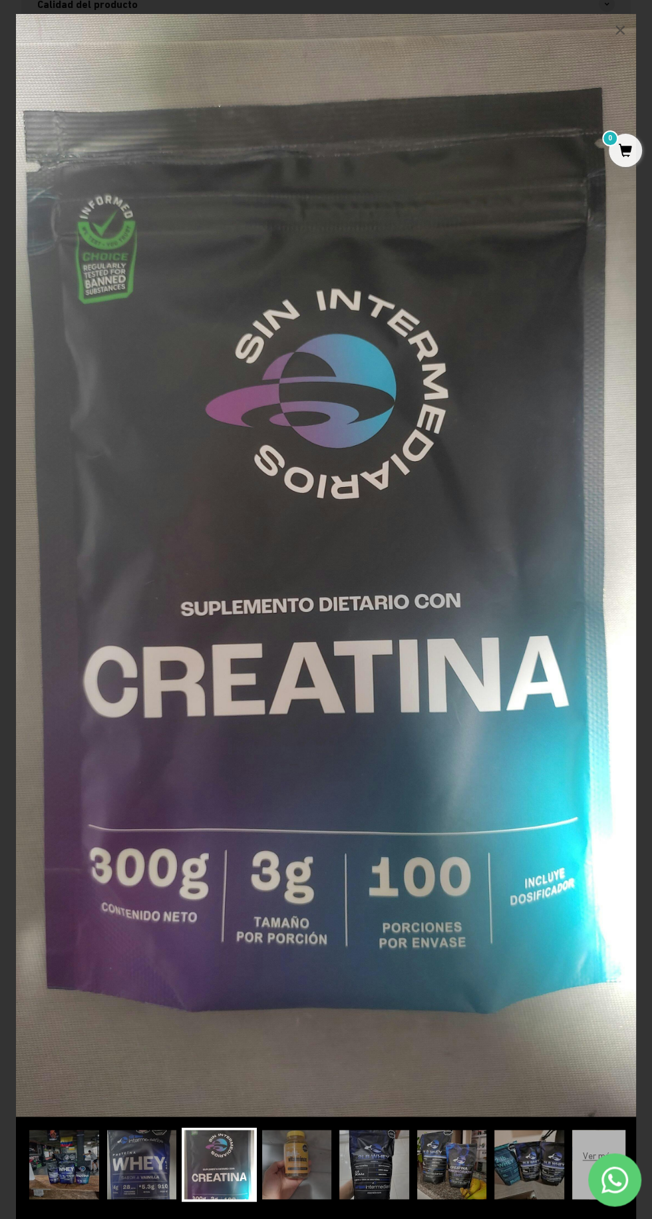
scroll to position [0, 0]
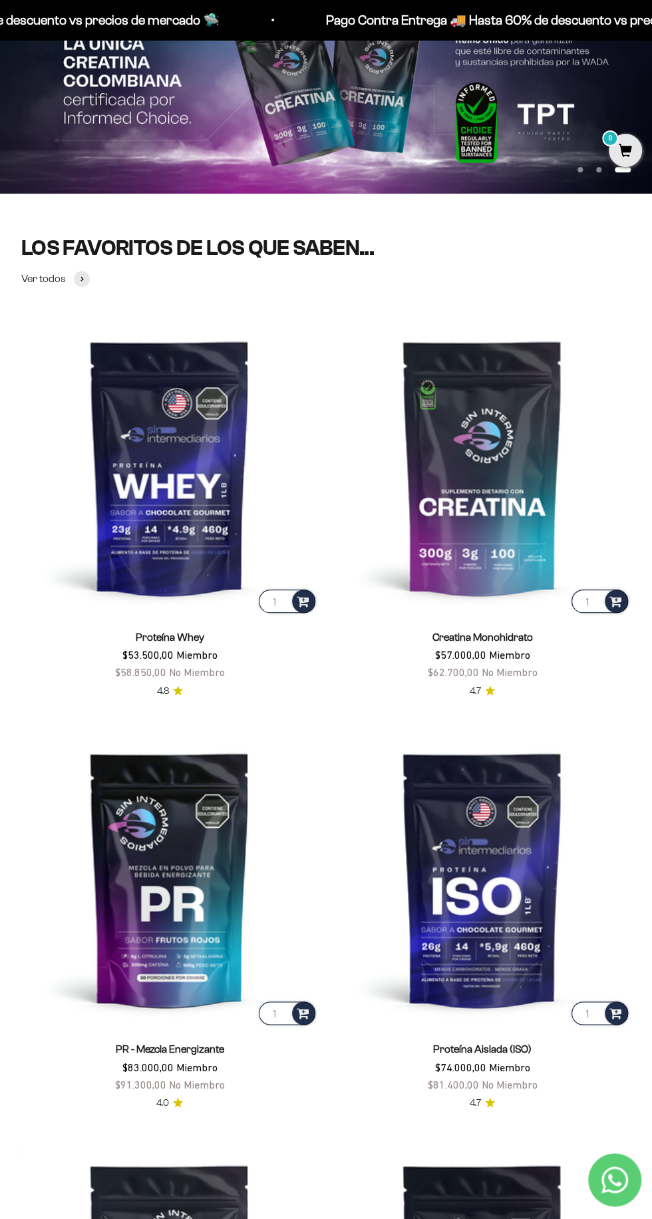
scroll to position [131, 0]
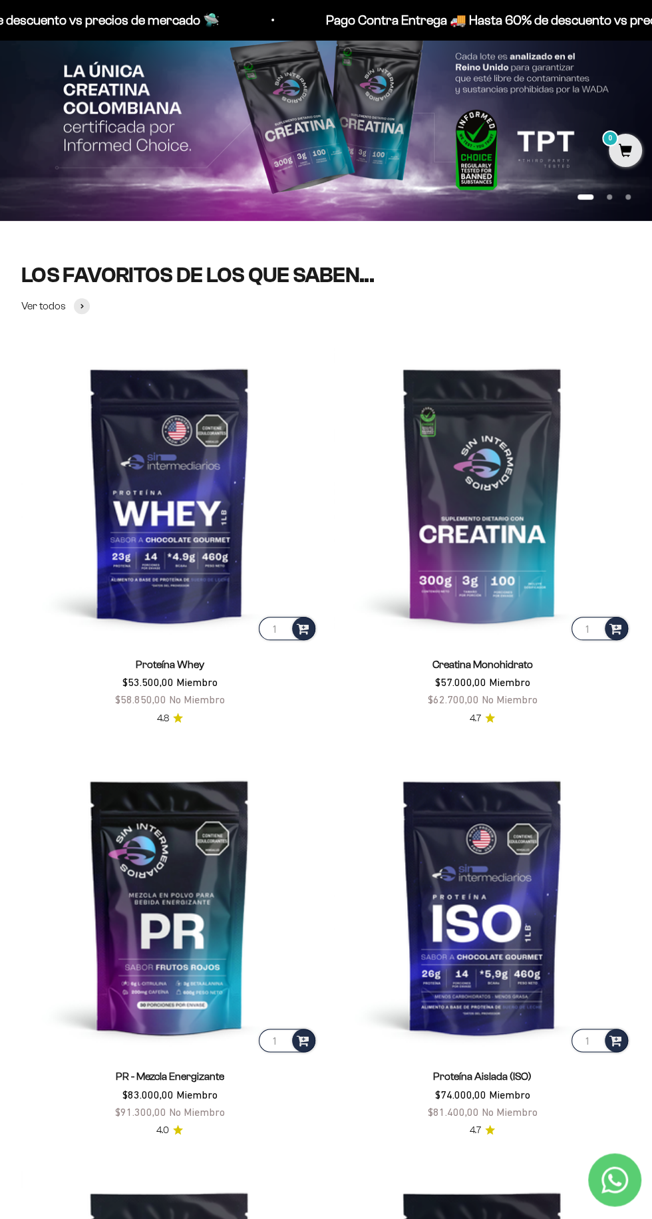
click at [166, 498] on img at bounding box center [169, 494] width 297 height 297
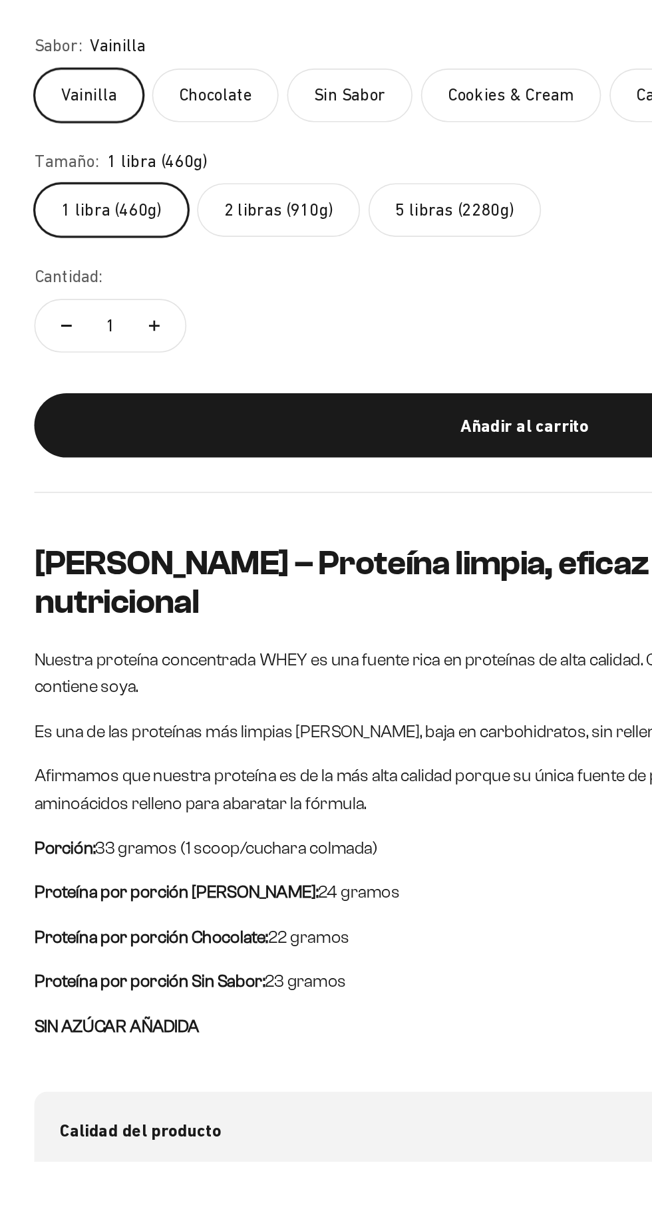
scroll to position [401, 0]
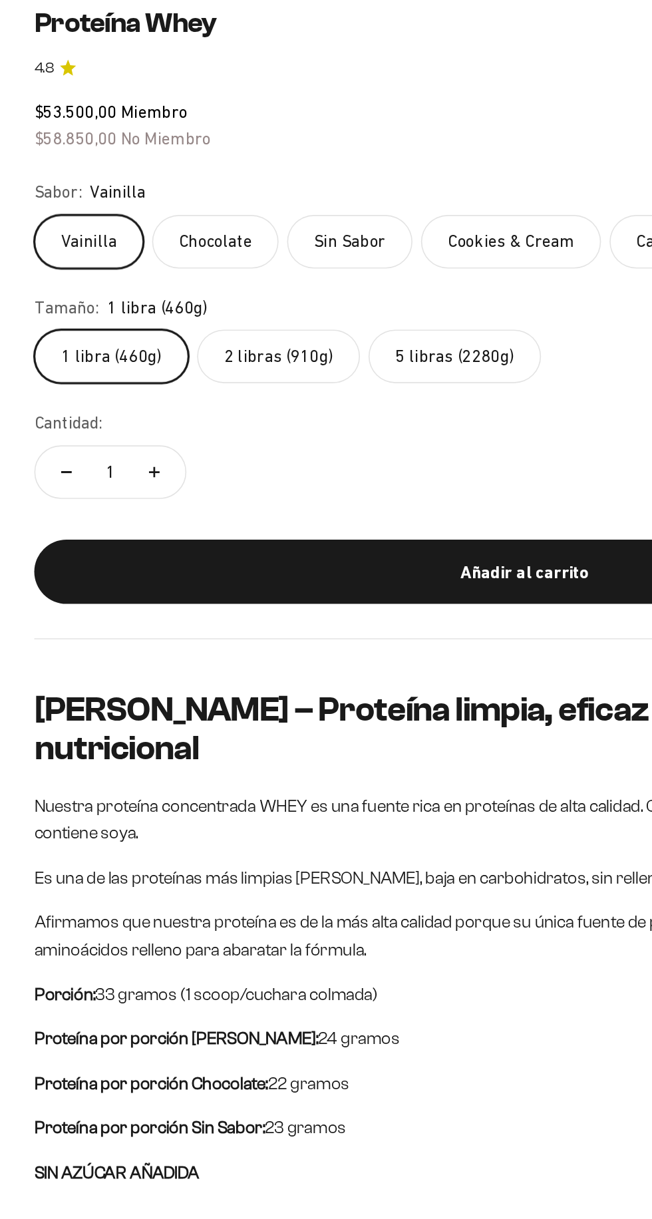
click at [339, 762] on div "Añadir al carrito" at bounding box center [326, 763] width 556 height 17
